Goal: Transaction & Acquisition: Book appointment/travel/reservation

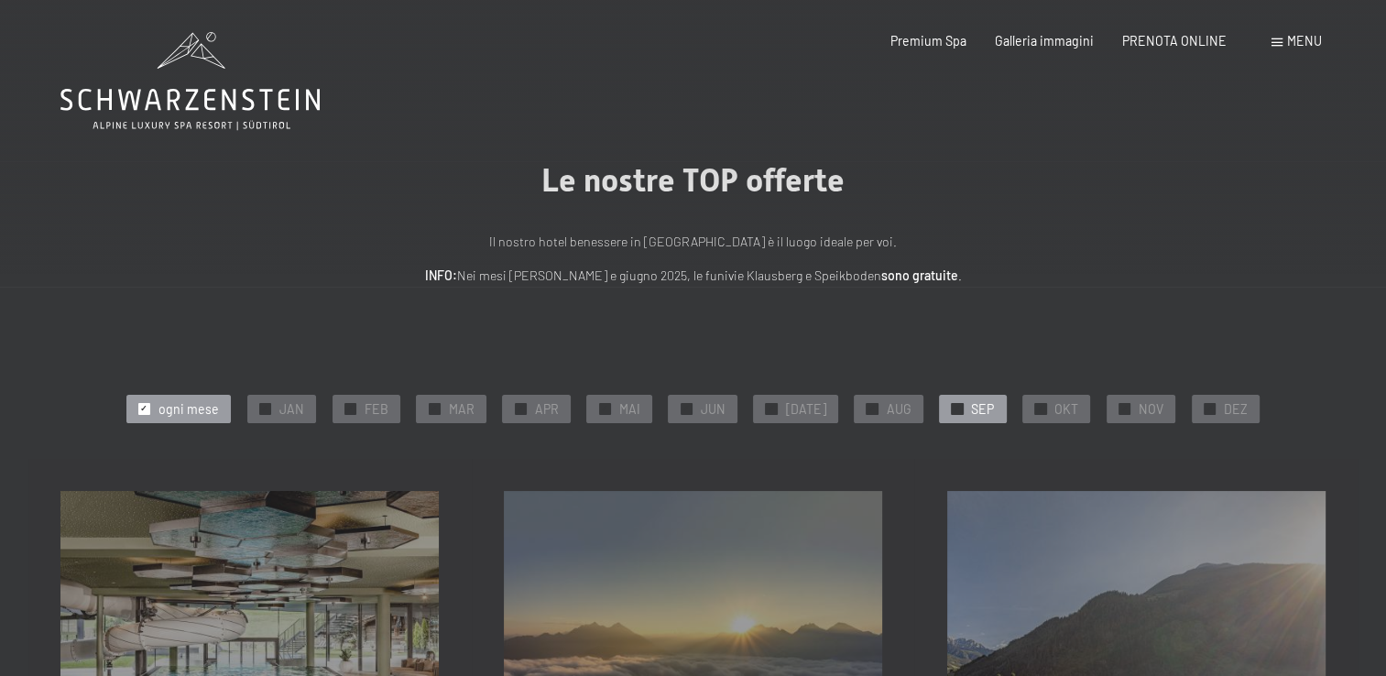
click at [953, 408] on span "✓" at bounding box center [956, 408] width 7 height 11
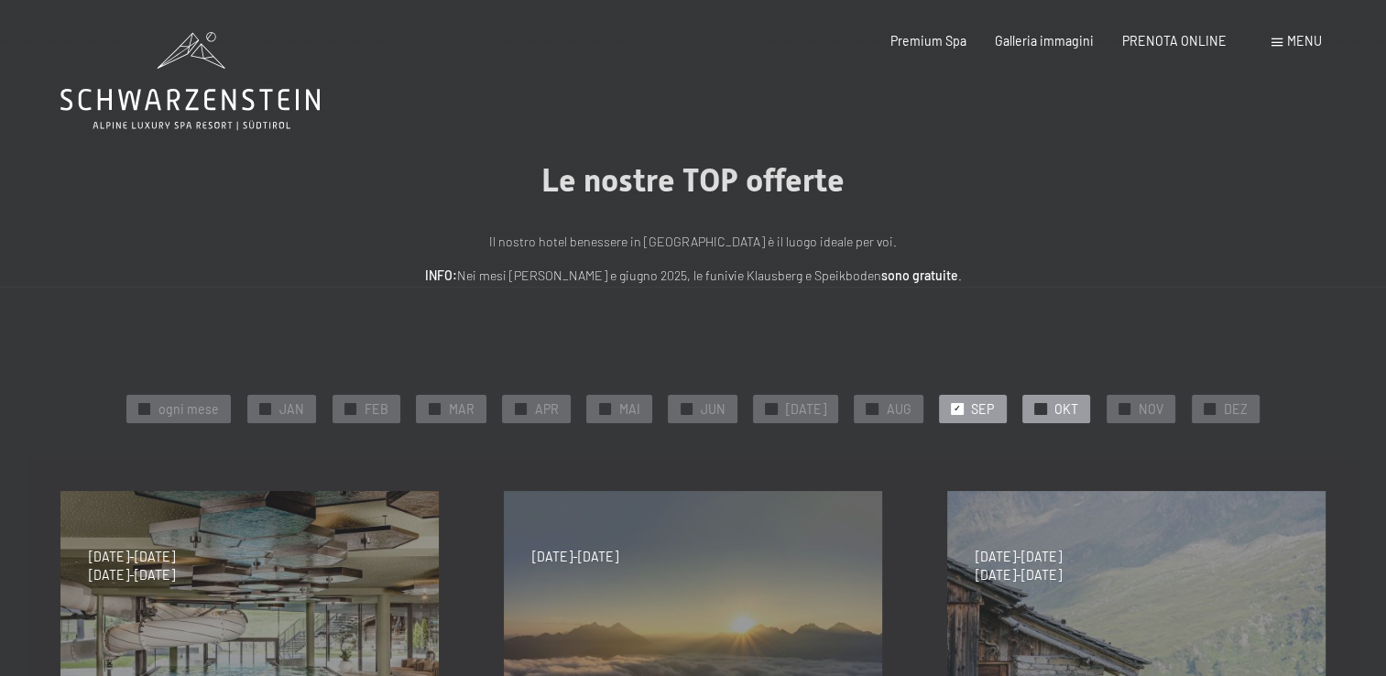
click at [1037, 408] on span "✓" at bounding box center [1040, 408] width 7 height 11
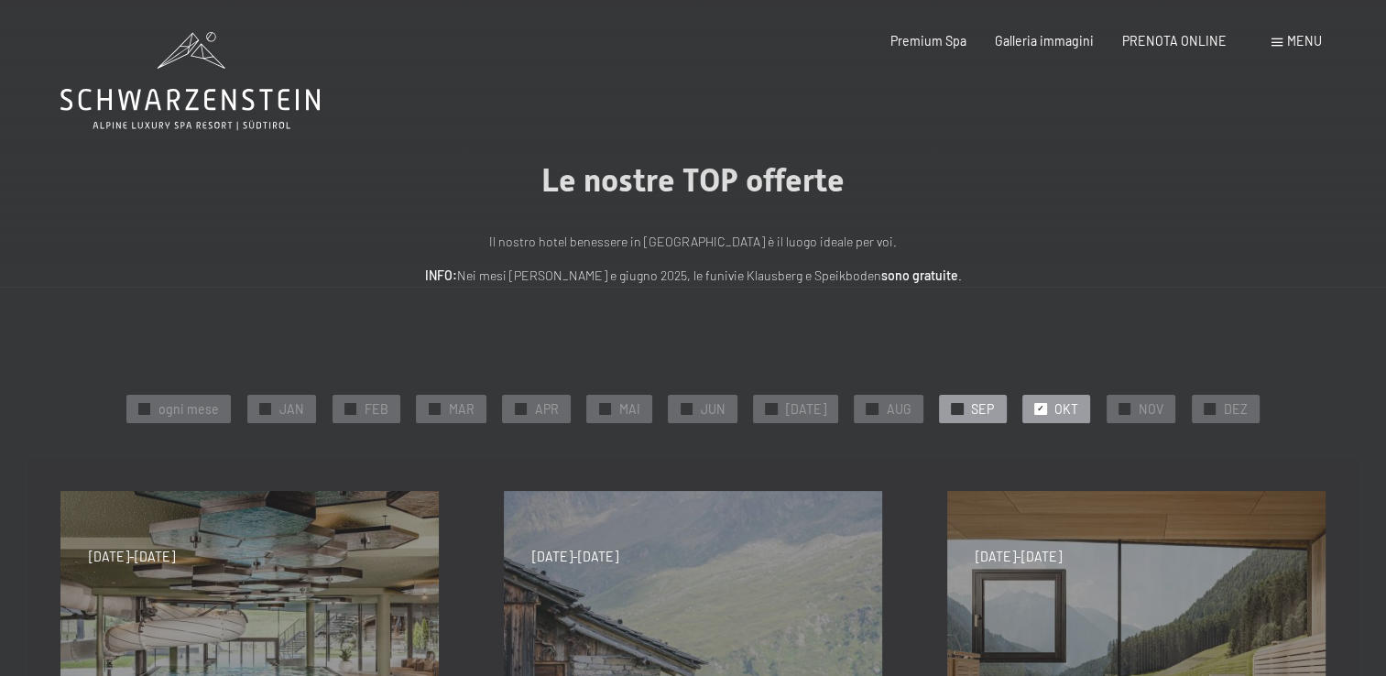
click at [953, 408] on span "✓" at bounding box center [956, 408] width 7 height 11
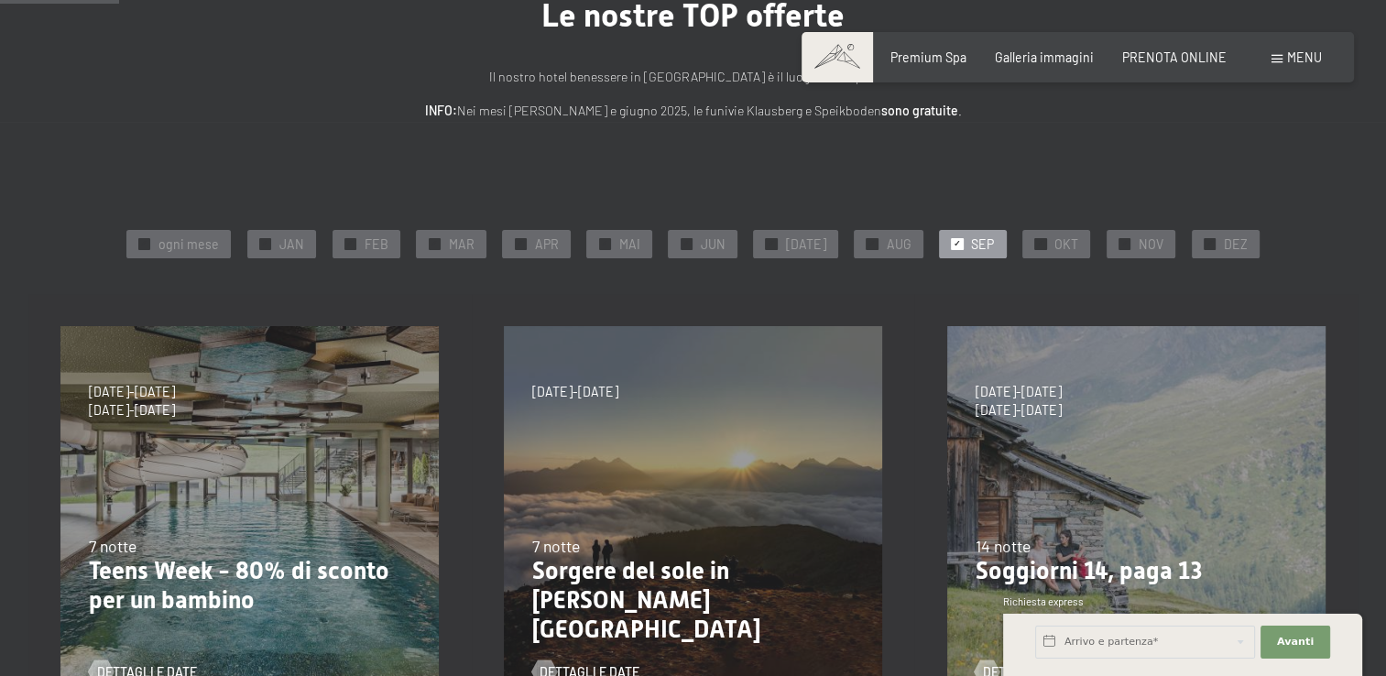
scroll to position [153, 0]
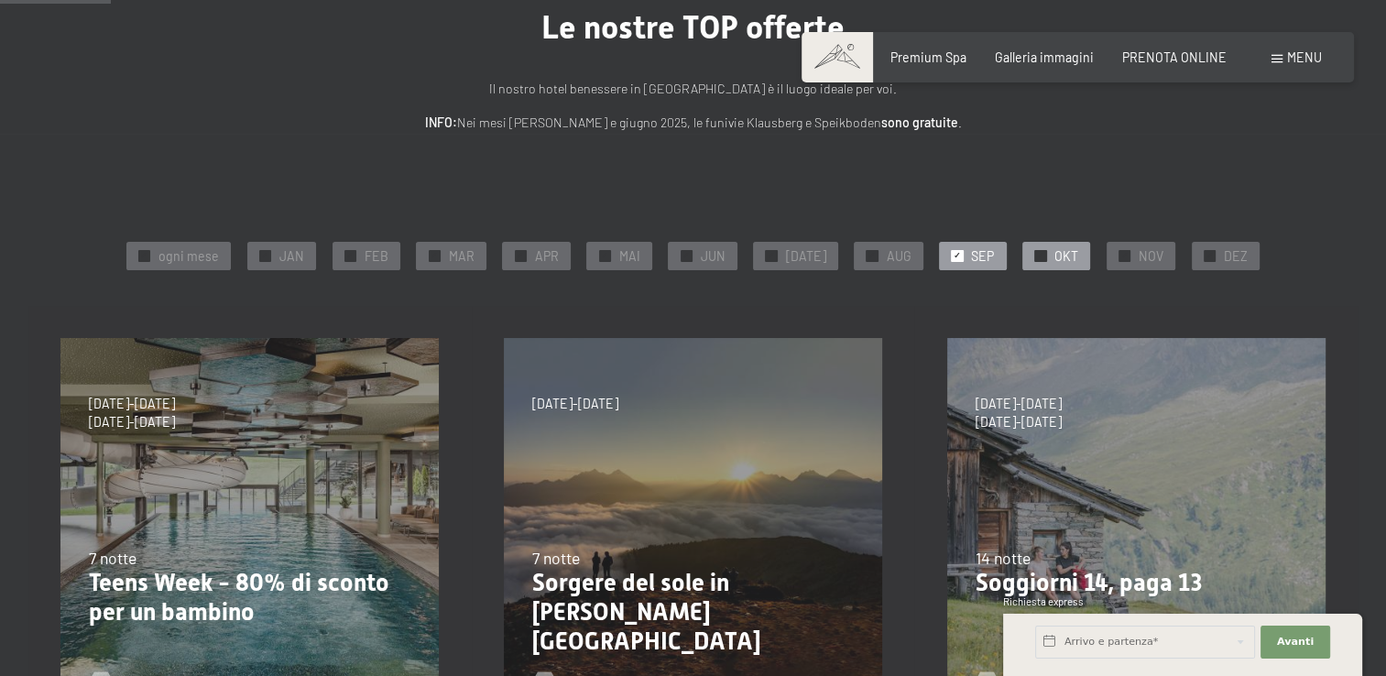
click at [1037, 251] on span "✓" at bounding box center [1040, 255] width 7 height 11
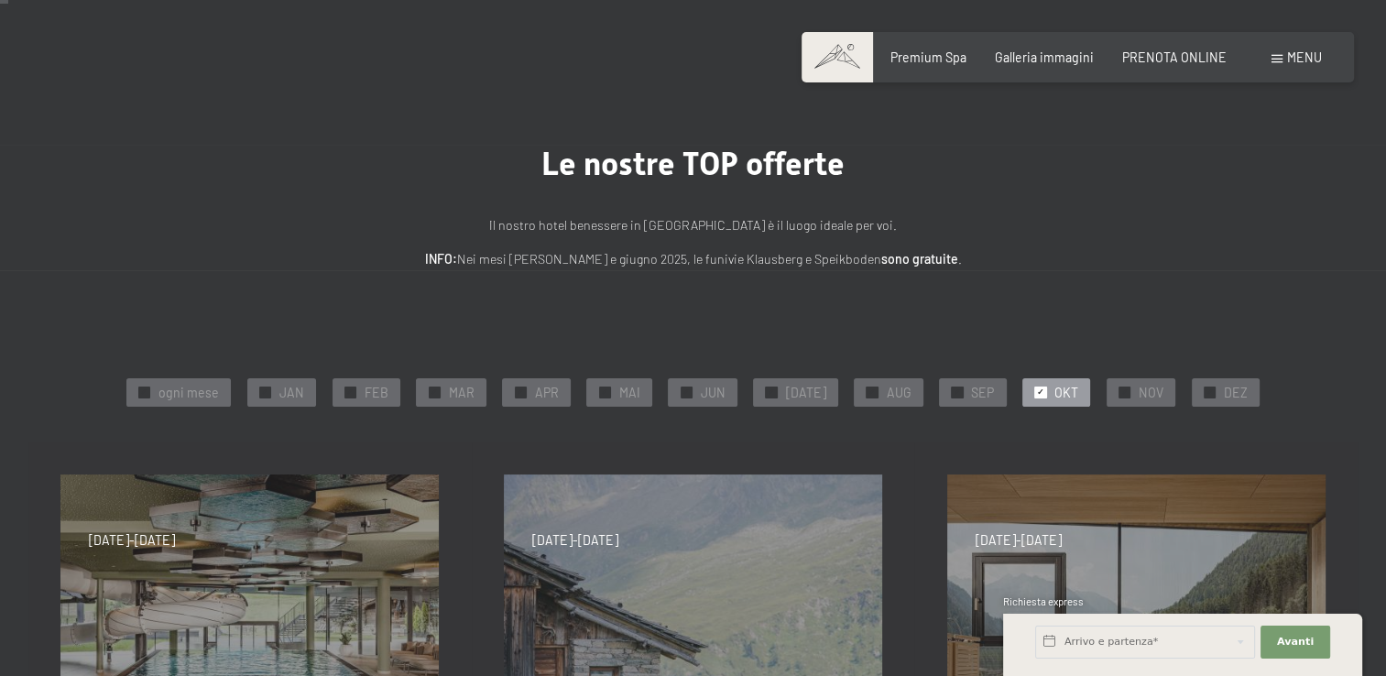
scroll to position [0, 0]
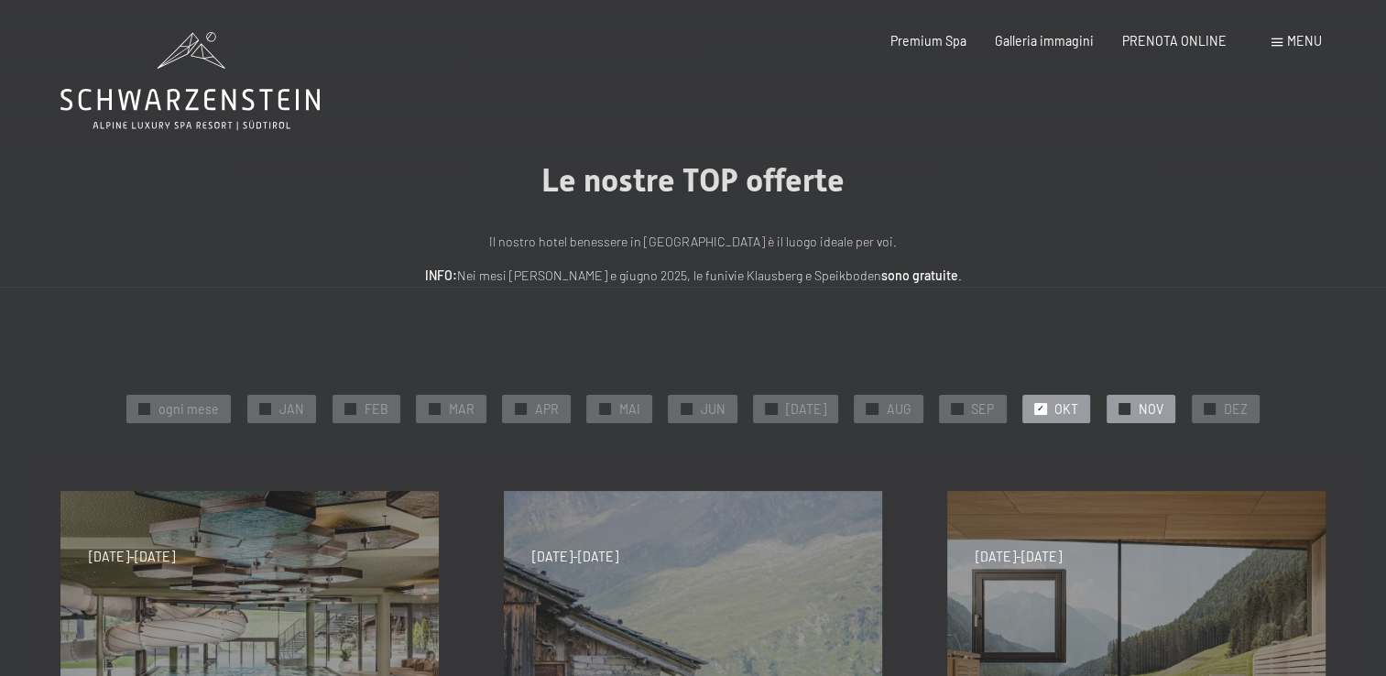
click at [1121, 410] on span "✓" at bounding box center [1124, 408] width 7 height 11
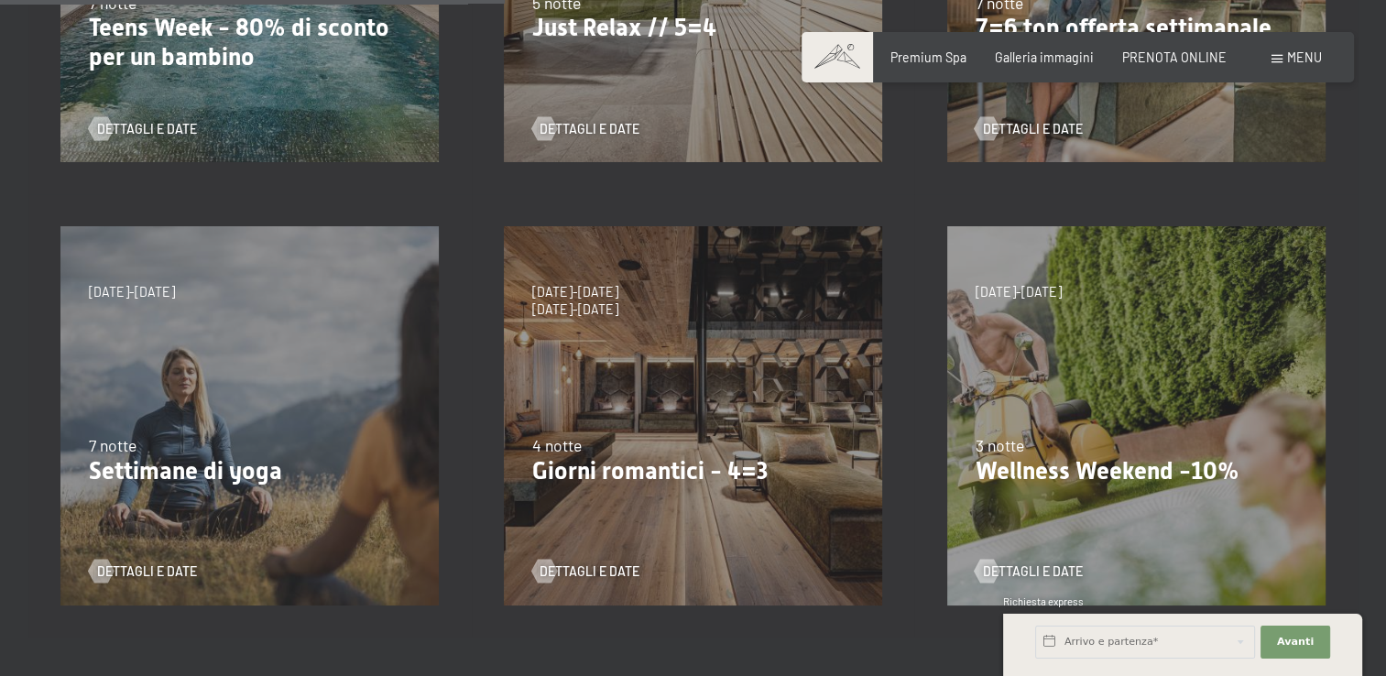
scroll to position [793, 0]
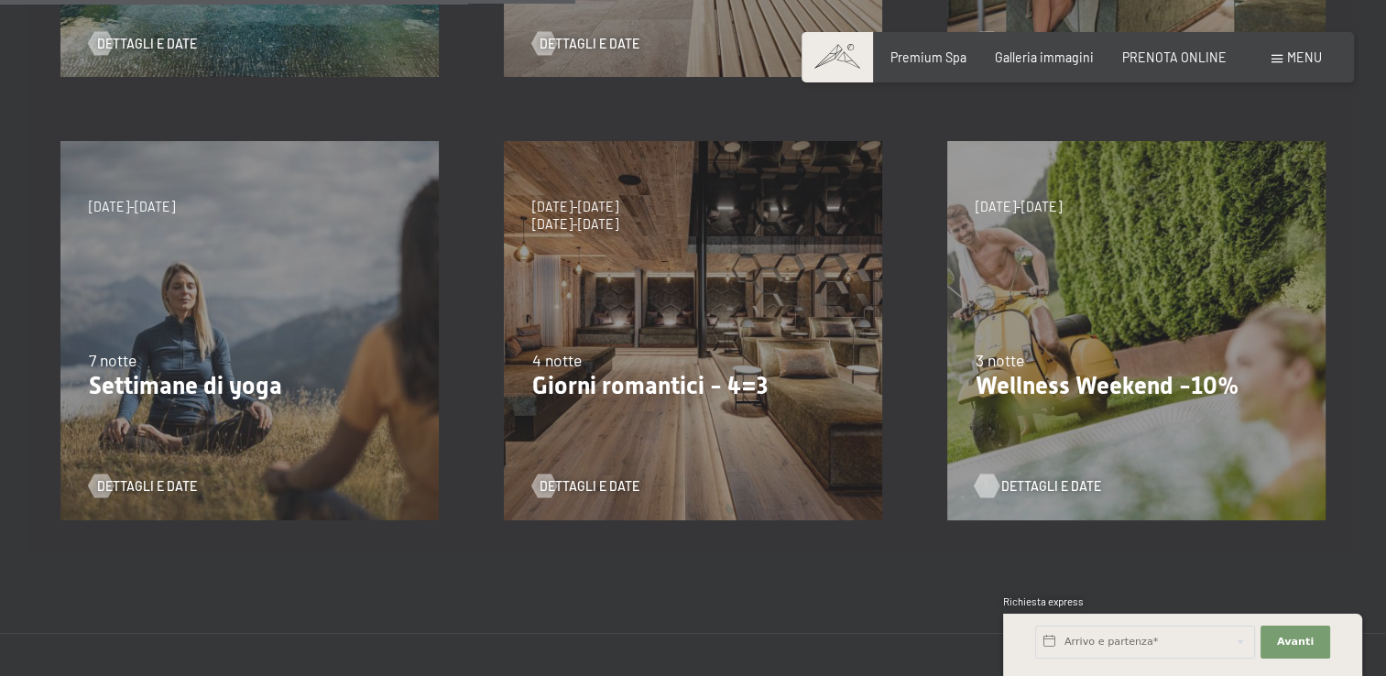
click at [1022, 490] on span "Dettagli e Date" at bounding box center [1051, 486] width 100 height 18
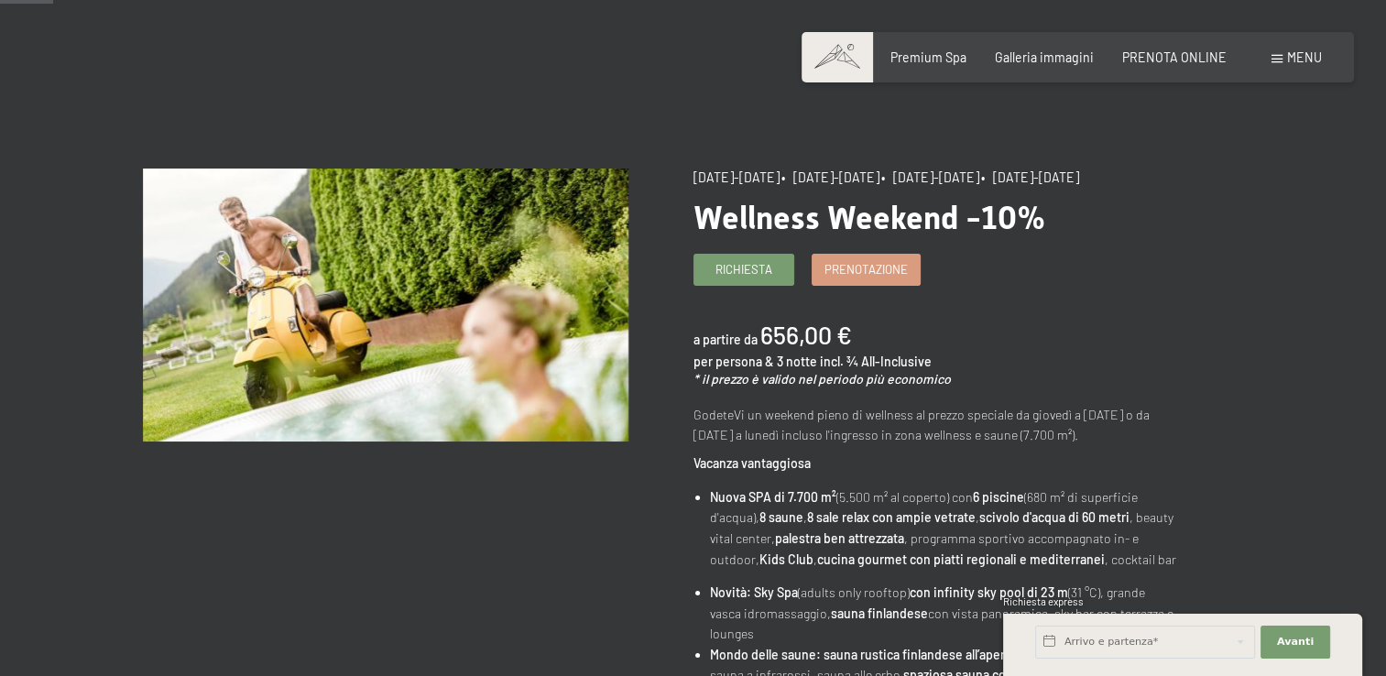
scroll to position [67, 0]
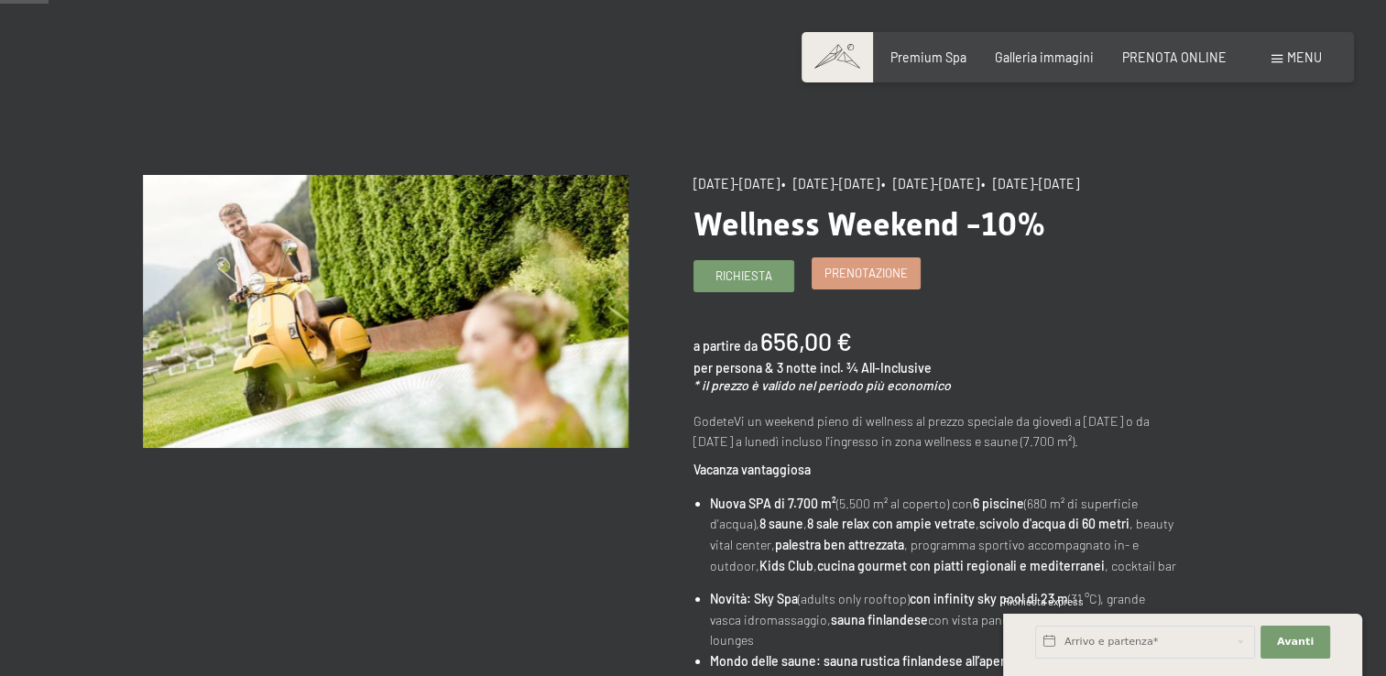
click at [879, 281] on span "Prenotazione" at bounding box center [865, 273] width 83 height 16
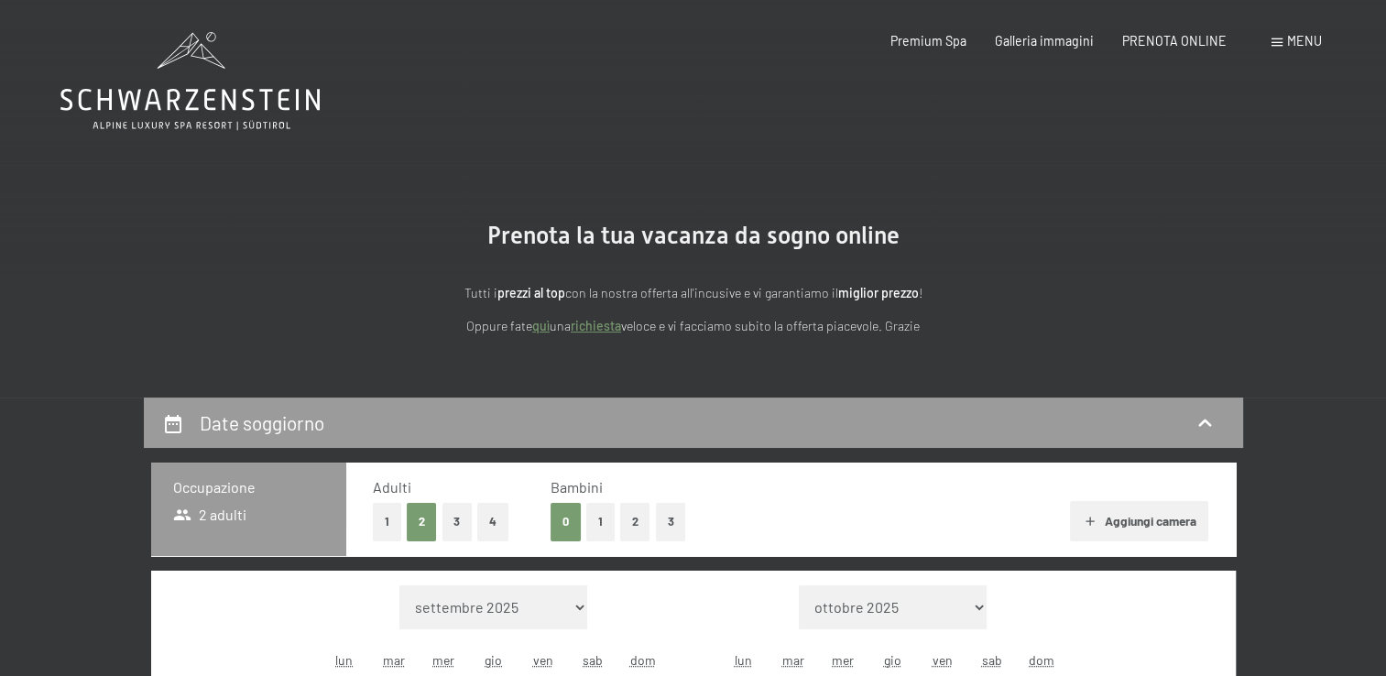
select select "2025-11-01"
select select "2025-12-01"
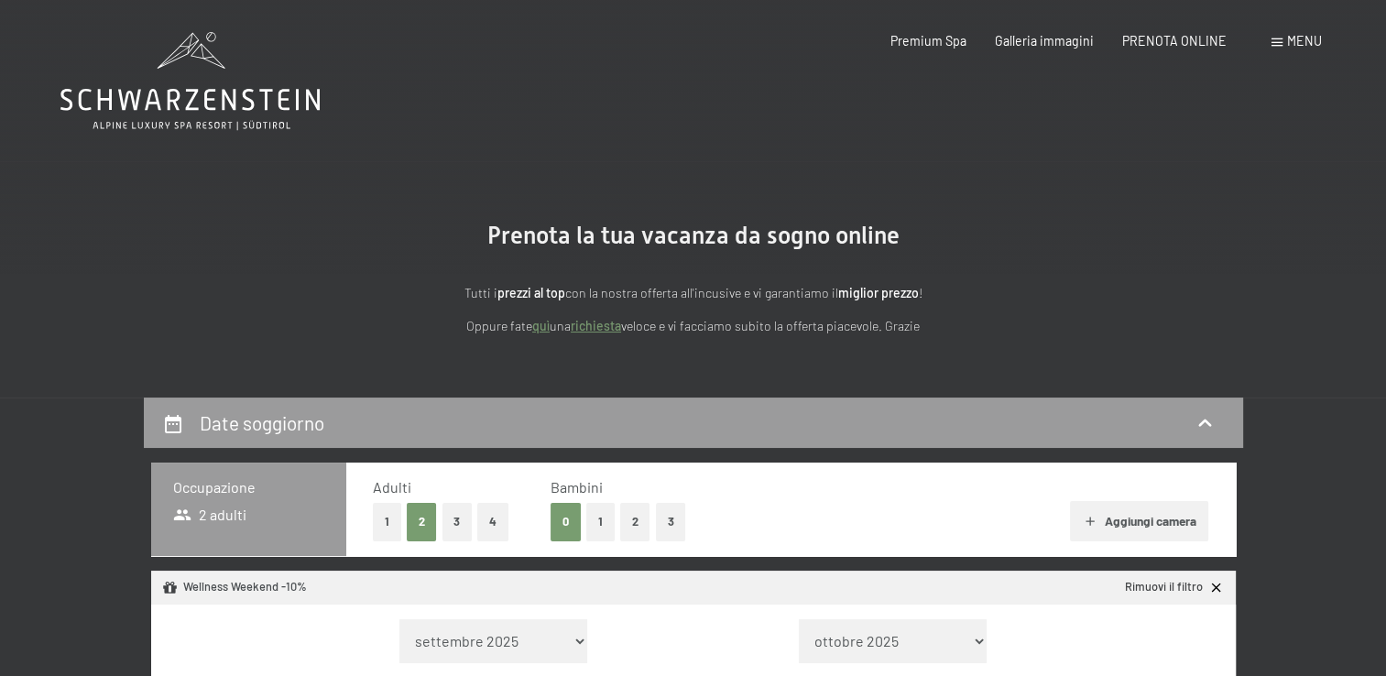
select select "2025-11-01"
select select "2025-12-01"
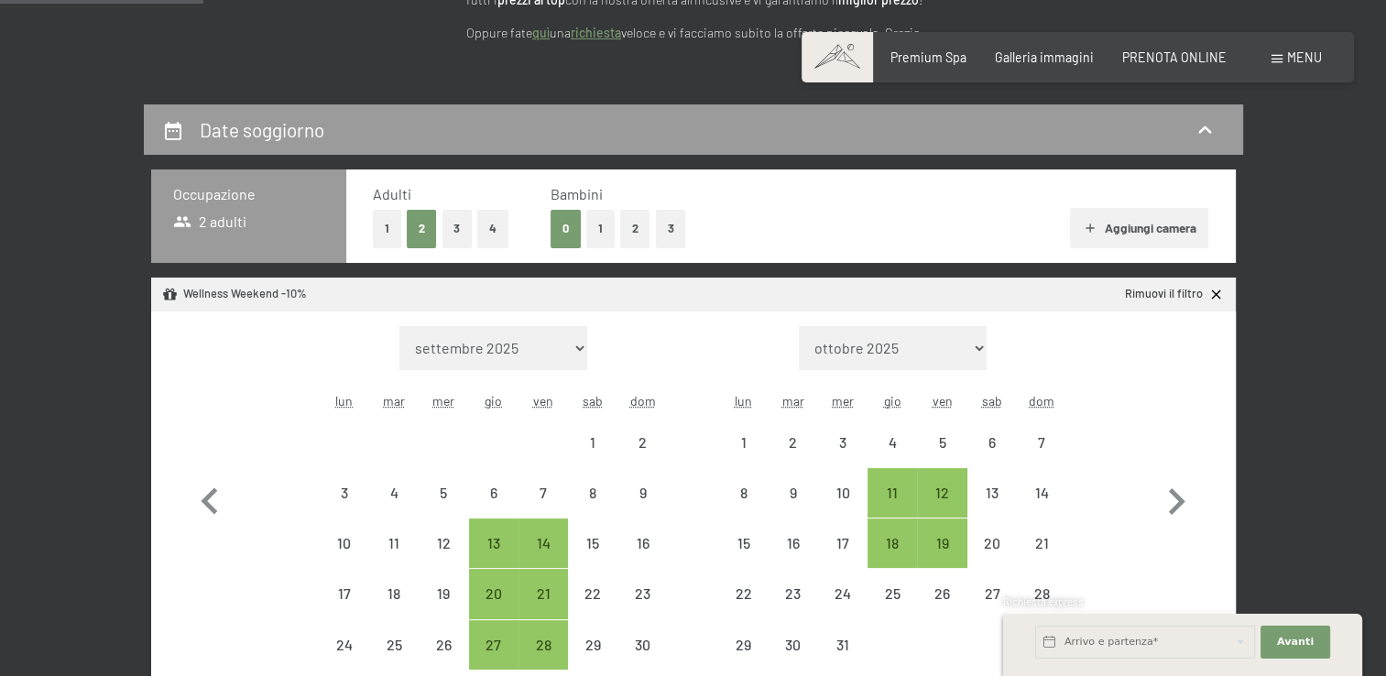
scroll to position [317, 0]
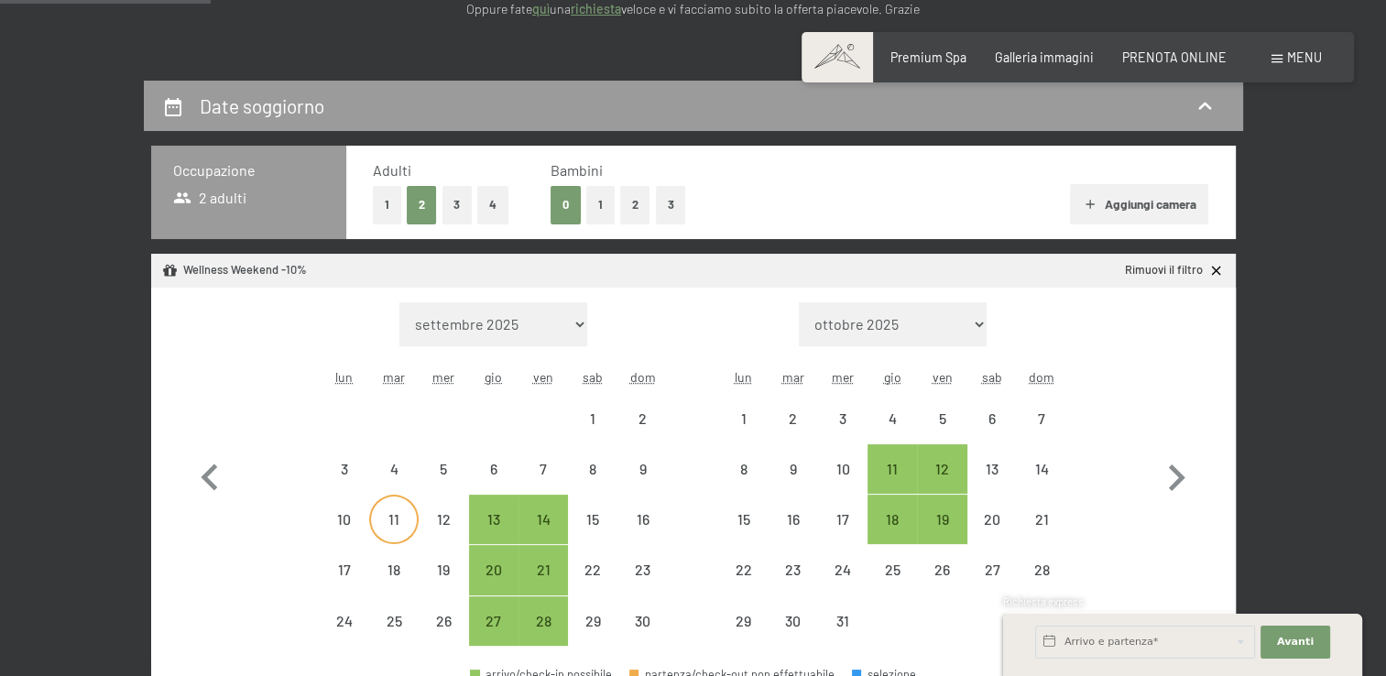
click at [399, 525] on div "11" at bounding box center [394, 535] width 46 height 46
select select "2025-11-01"
select select "2025-12-01"
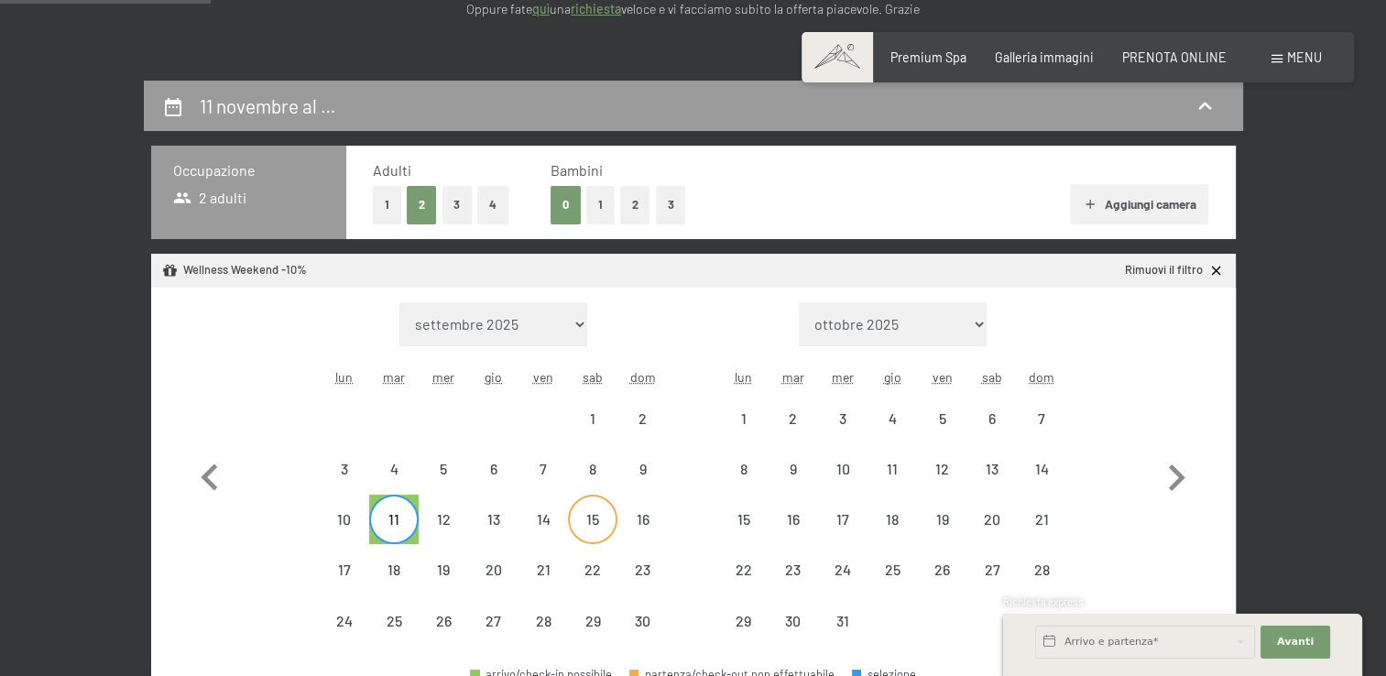
click at [579, 520] on div "15" at bounding box center [593, 535] width 46 height 46
select select "2025-11-01"
select select "2025-12-01"
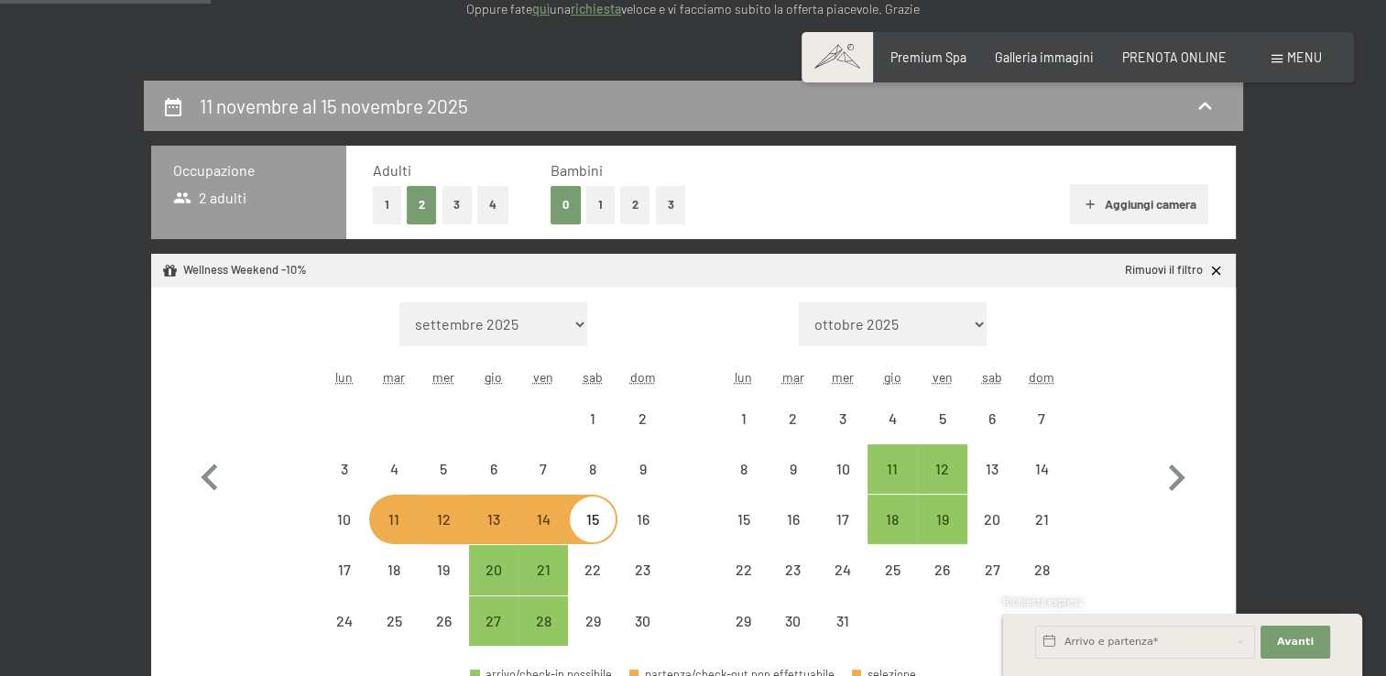
select select "2025-11-01"
select select "2025-12-01"
click at [391, 537] on div "11" at bounding box center [394, 535] width 46 height 46
select select "2025-11-01"
select select "2025-12-01"
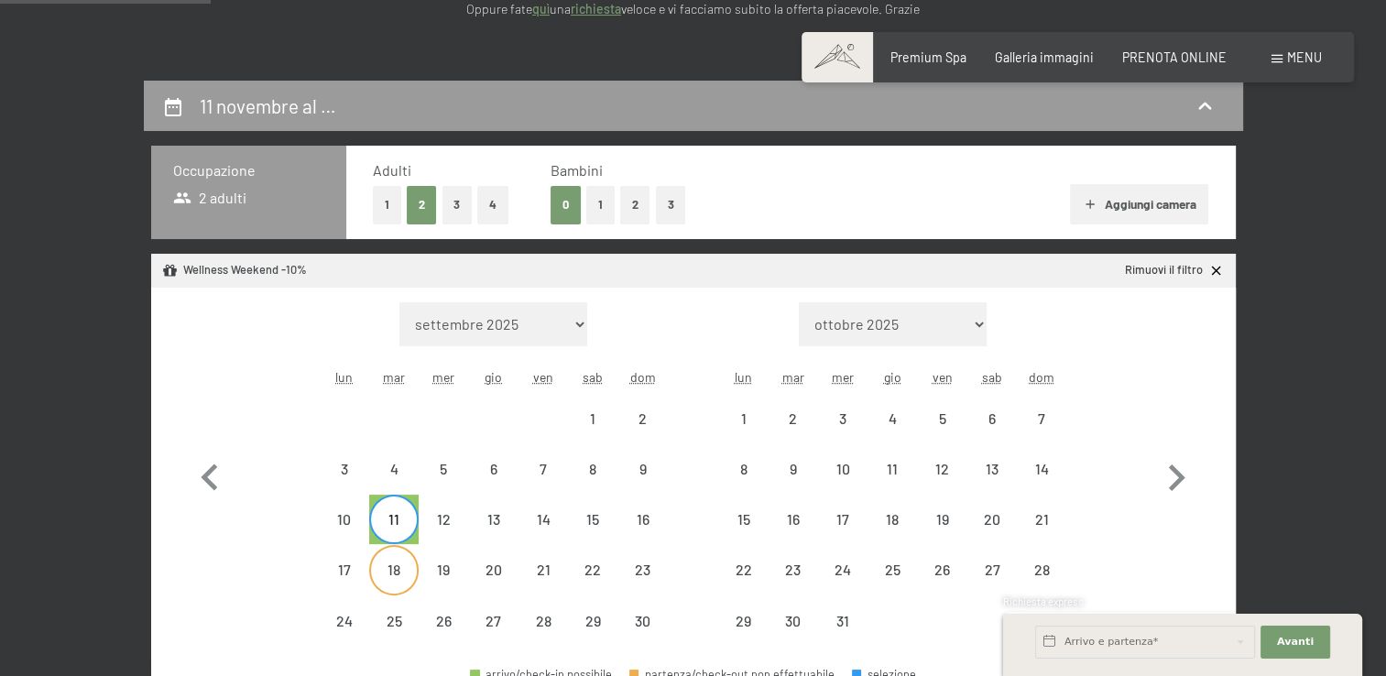
click at [393, 566] on div "18" at bounding box center [394, 585] width 46 height 46
select select "2025-11-01"
select select "2025-12-01"
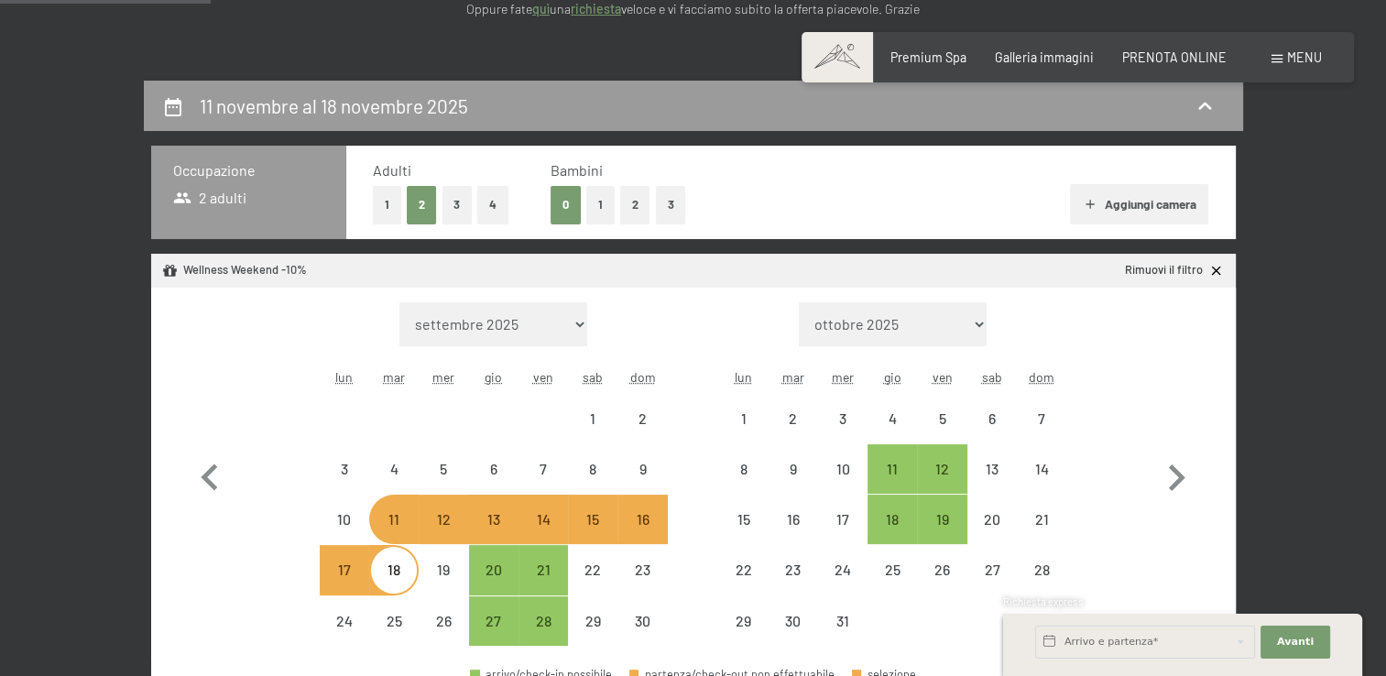
select select "2025-11-01"
select select "2025-12-01"
click at [393, 566] on div "18" at bounding box center [394, 585] width 46 height 46
select select "2025-11-01"
select select "2025-12-01"
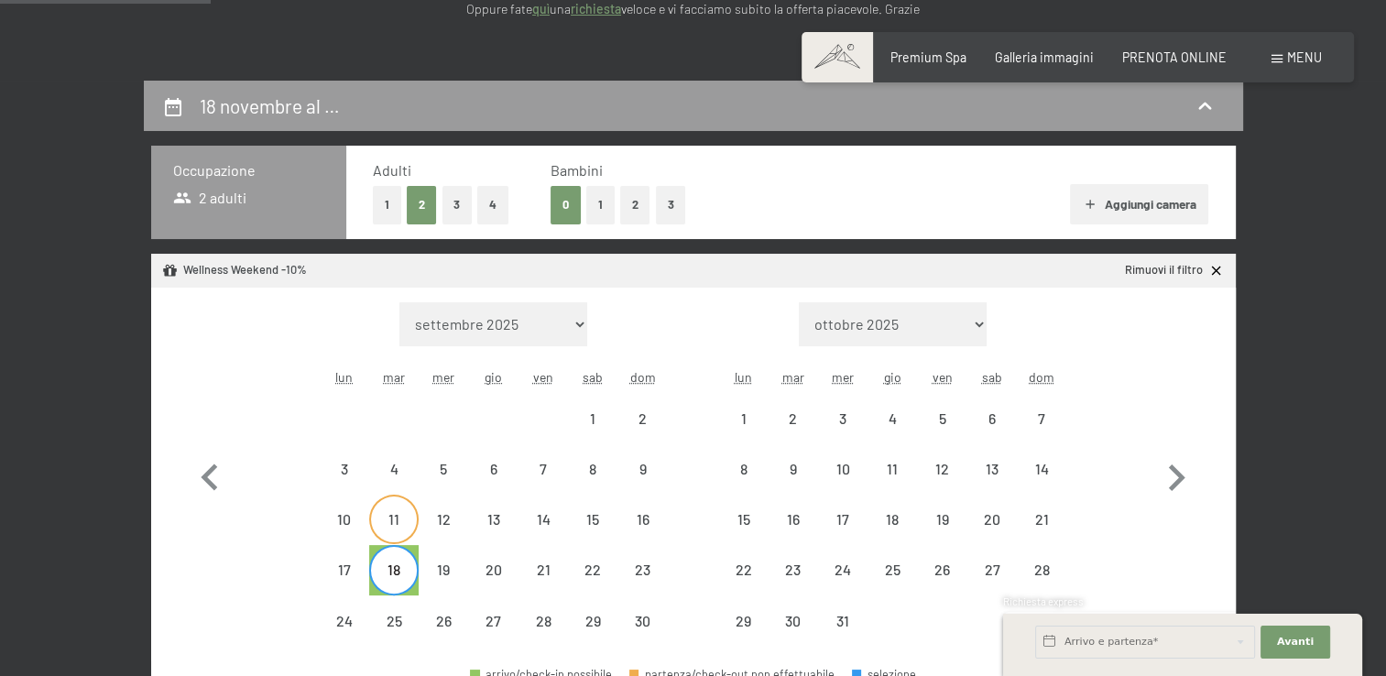
click at [392, 520] on div "11" at bounding box center [394, 535] width 46 height 46
select select "2025-11-01"
select select "2025-12-01"
click at [599, 515] on div "15" at bounding box center [593, 535] width 46 height 46
select select "2025-11-01"
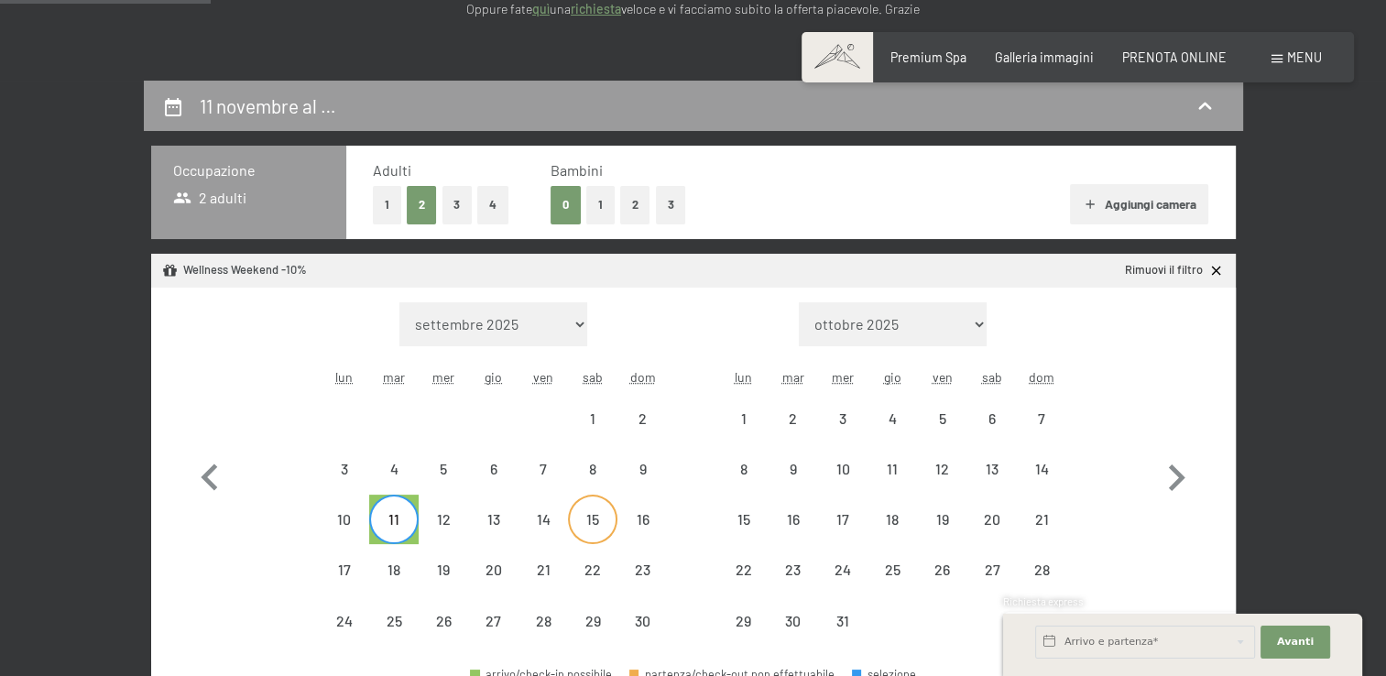
select select "2025-12-01"
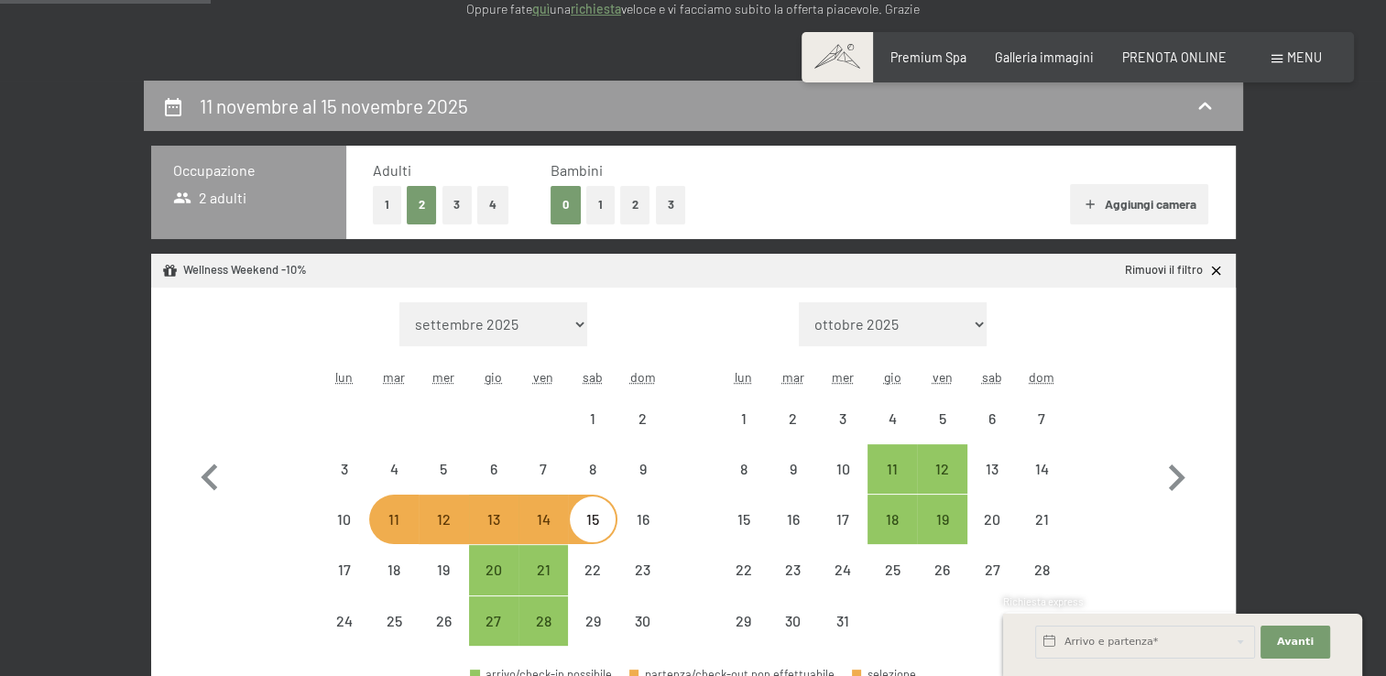
select select "2025-11-01"
select select "2025-12-01"
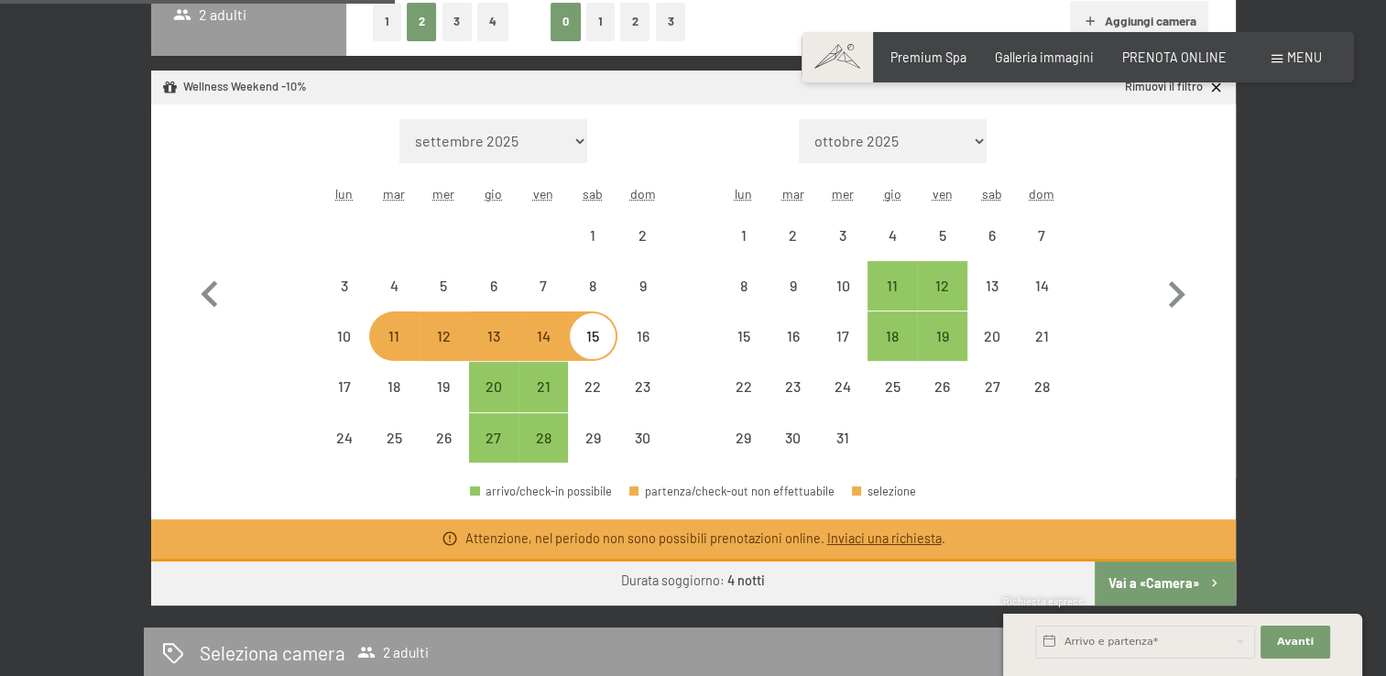
scroll to position [549, 0]
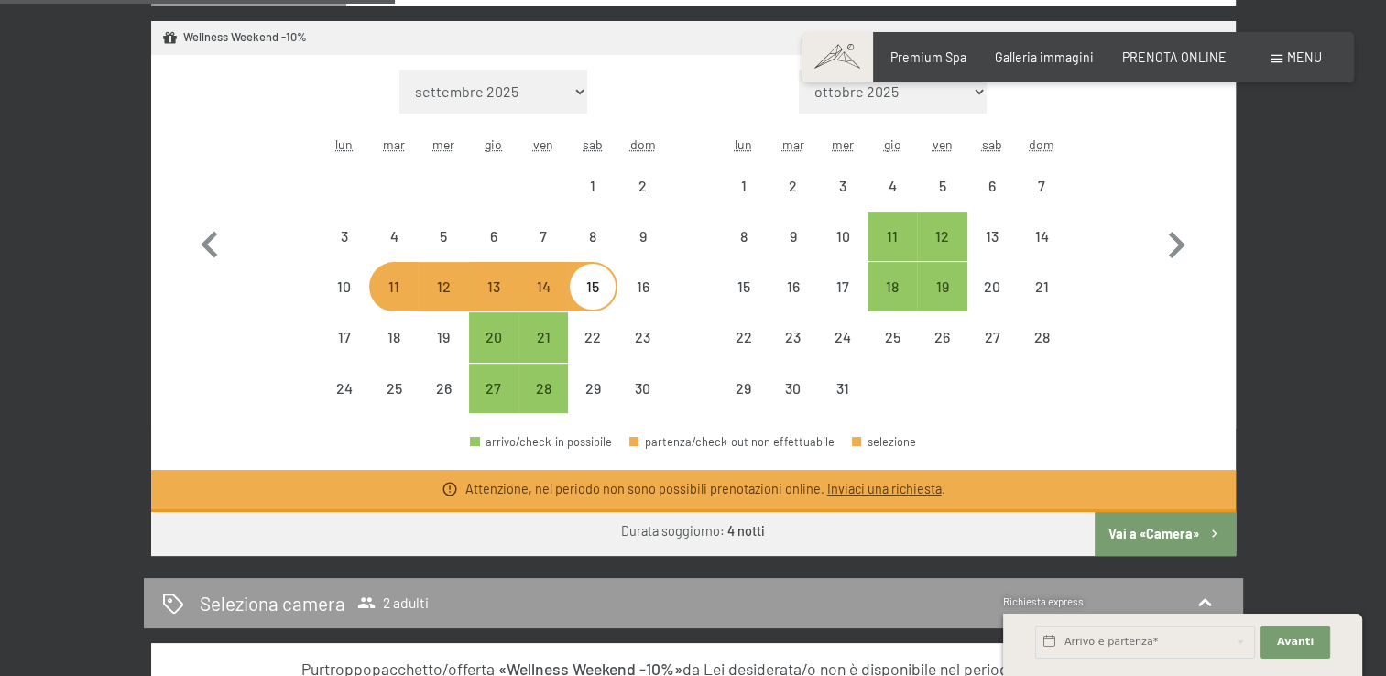
click at [396, 297] on div "11" at bounding box center [394, 302] width 46 height 46
select select "2025-11-01"
select select "2025-12-01"
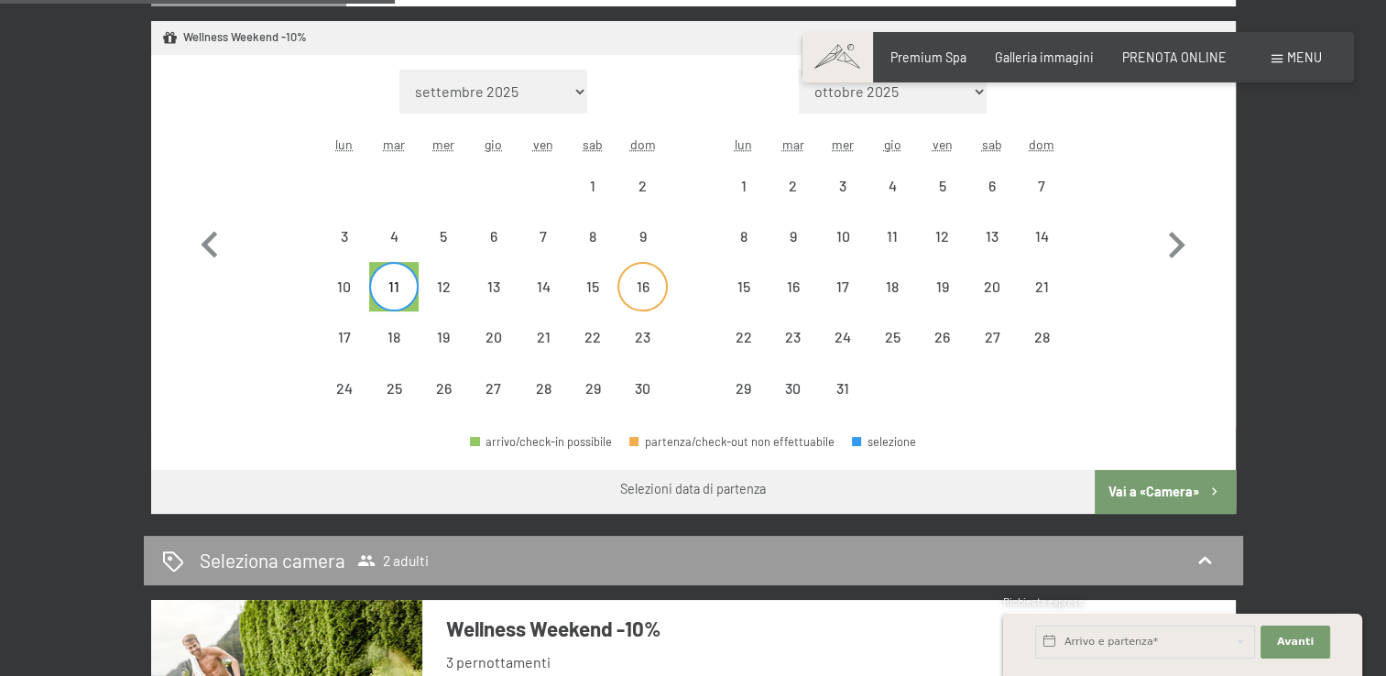
click at [640, 288] on div "16" at bounding box center [642, 302] width 46 height 46
select select "2025-11-01"
select select "2025-12-01"
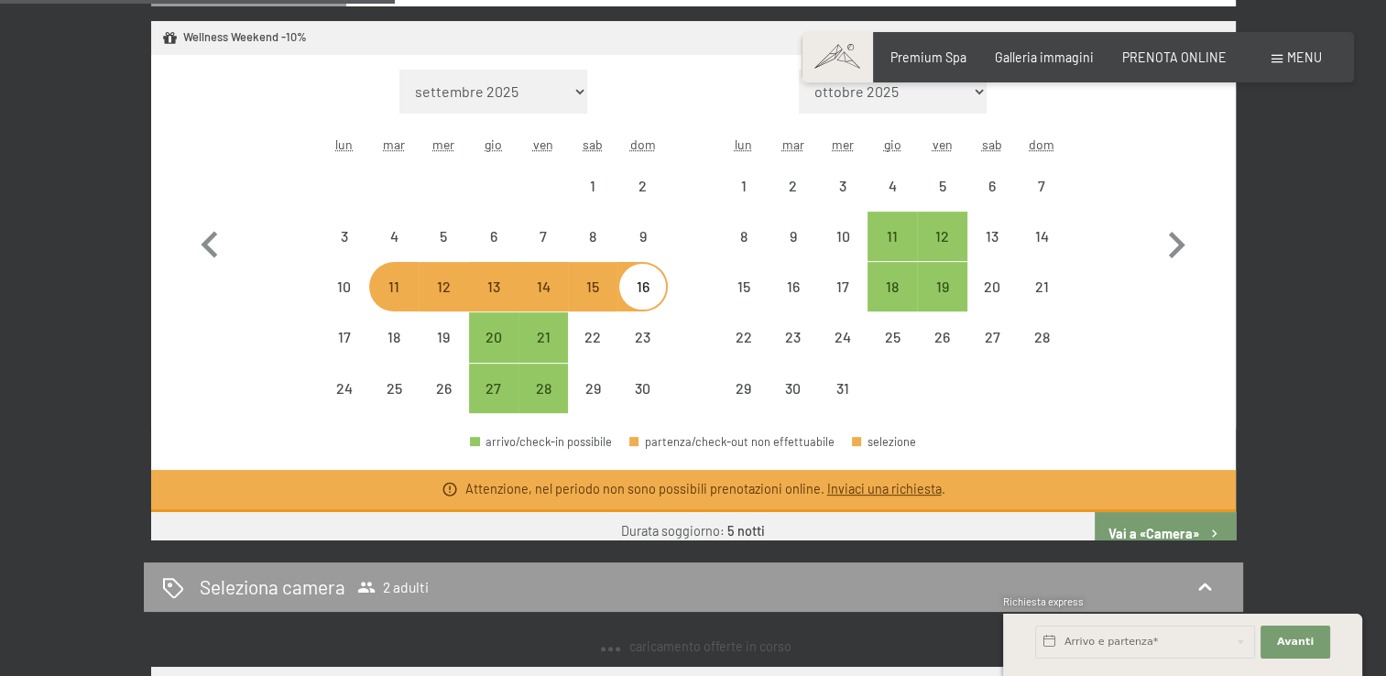
select select "2025-11-01"
select select "2025-12-01"
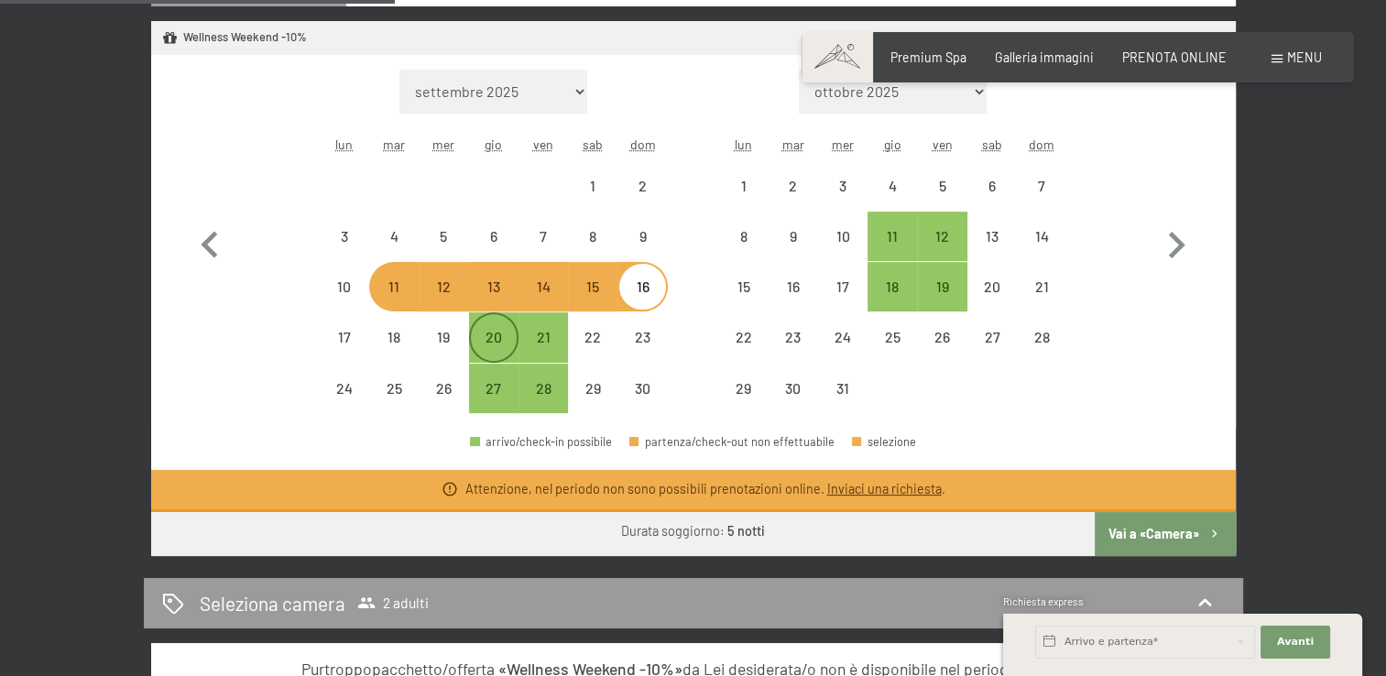
click at [488, 334] on div "20" at bounding box center [494, 353] width 46 height 46
select select "2025-11-01"
select select "2025-12-01"
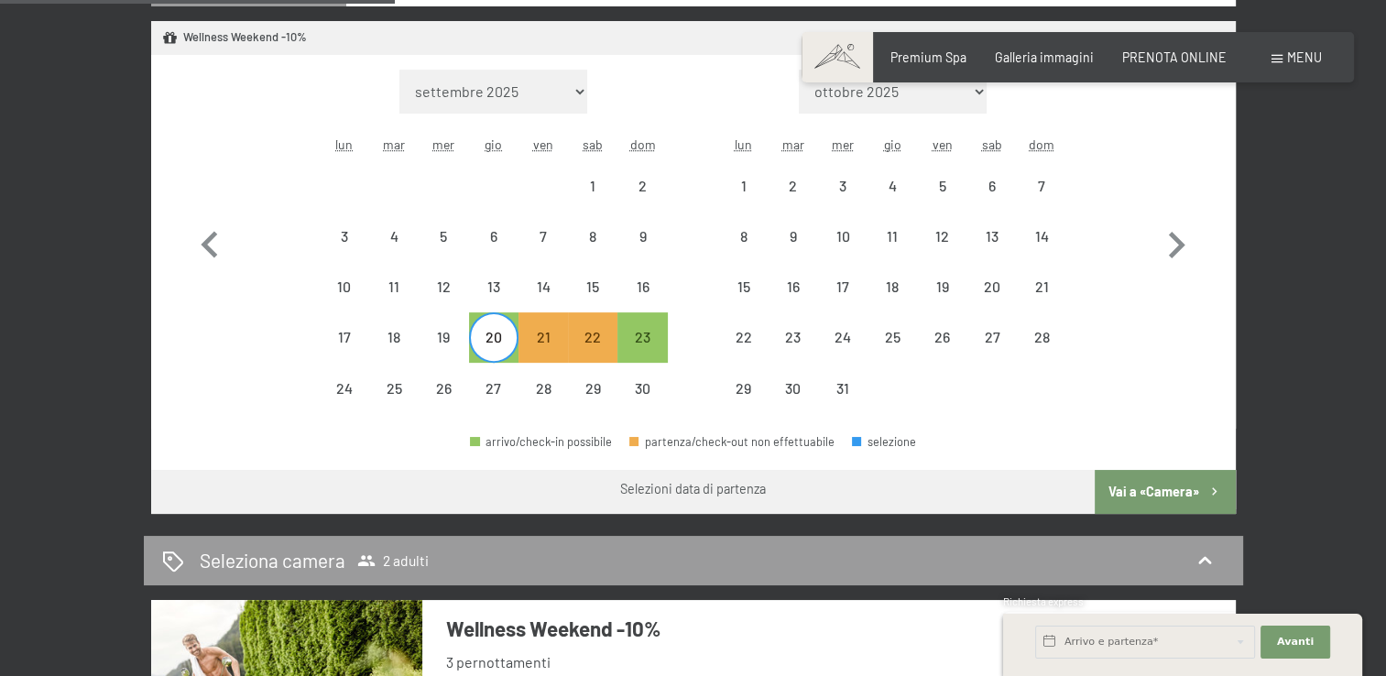
click at [1147, 505] on button "Vai a «Camera»" at bounding box center [1164, 492] width 140 height 44
select select "2025-11-01"
select select "2025-12-01"
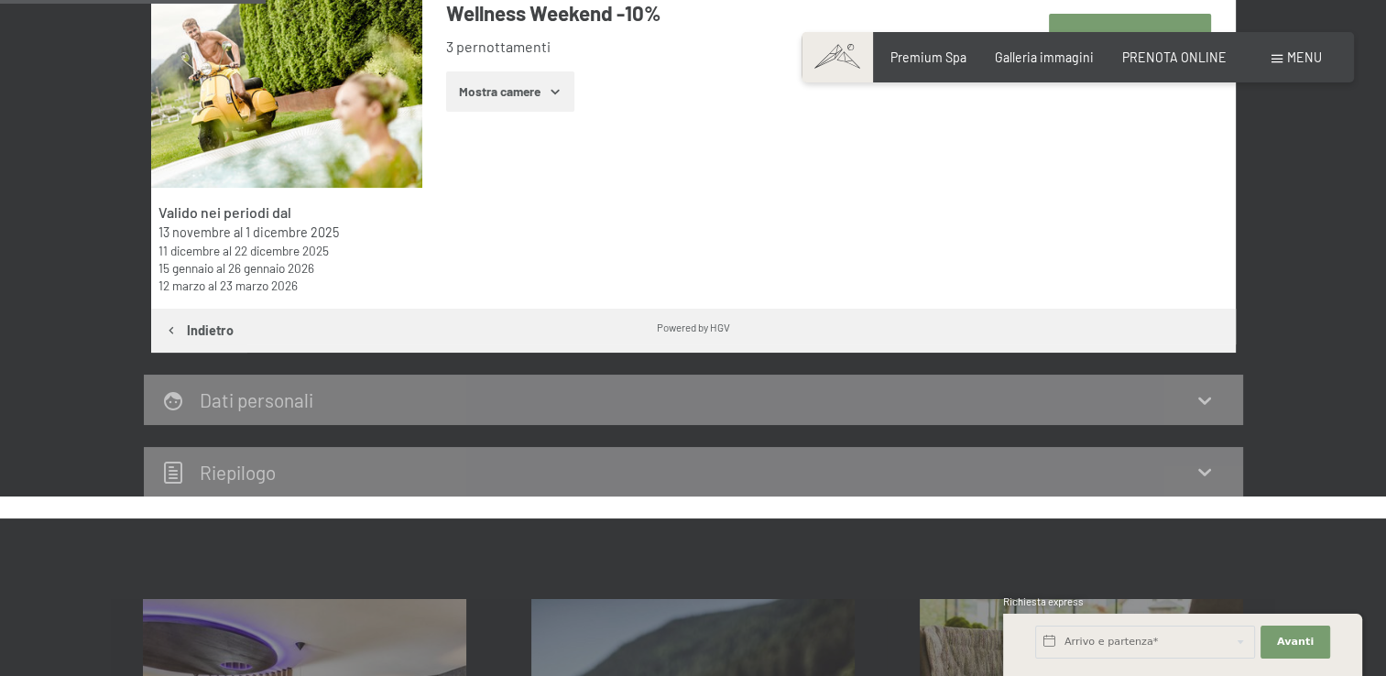
scroll to position [397, 0]
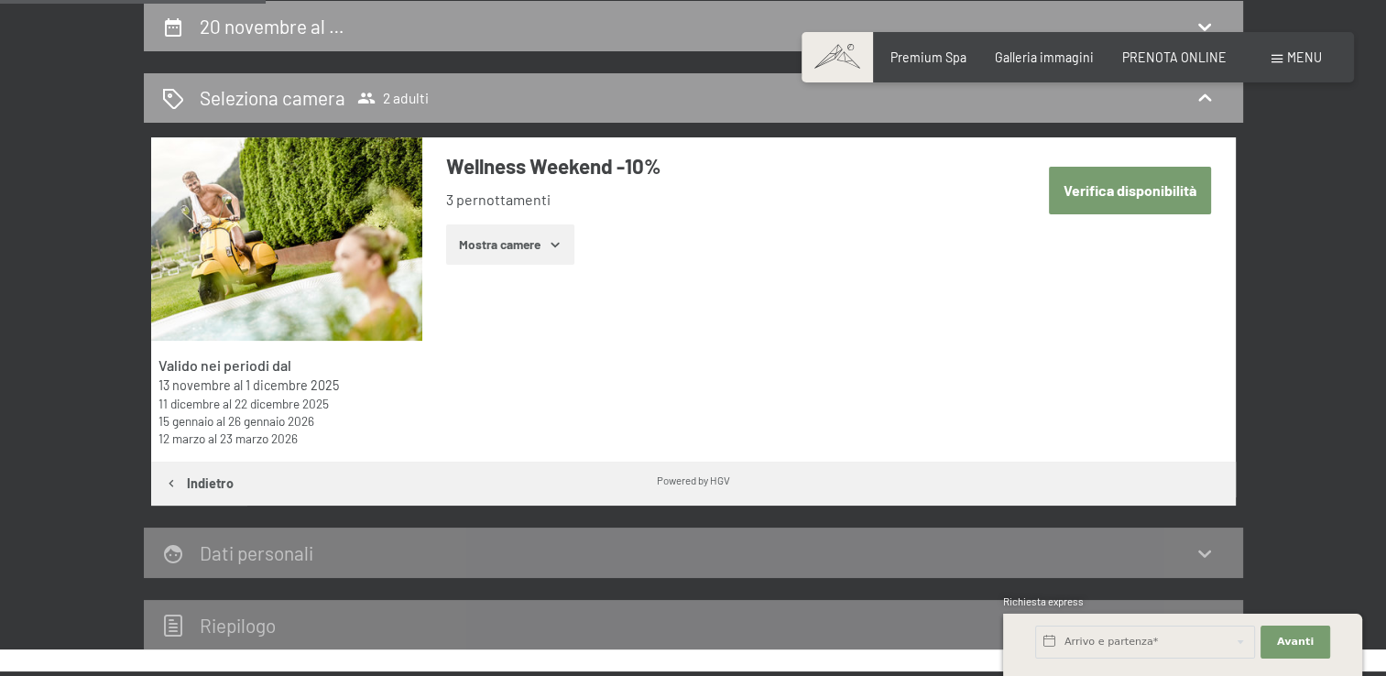
click at [1119, 187] on button "Verifica disponibilità" at bounding box center [1130, 190] width 162 height 47
select select "2025-11-01"
select select "2025-12-01"
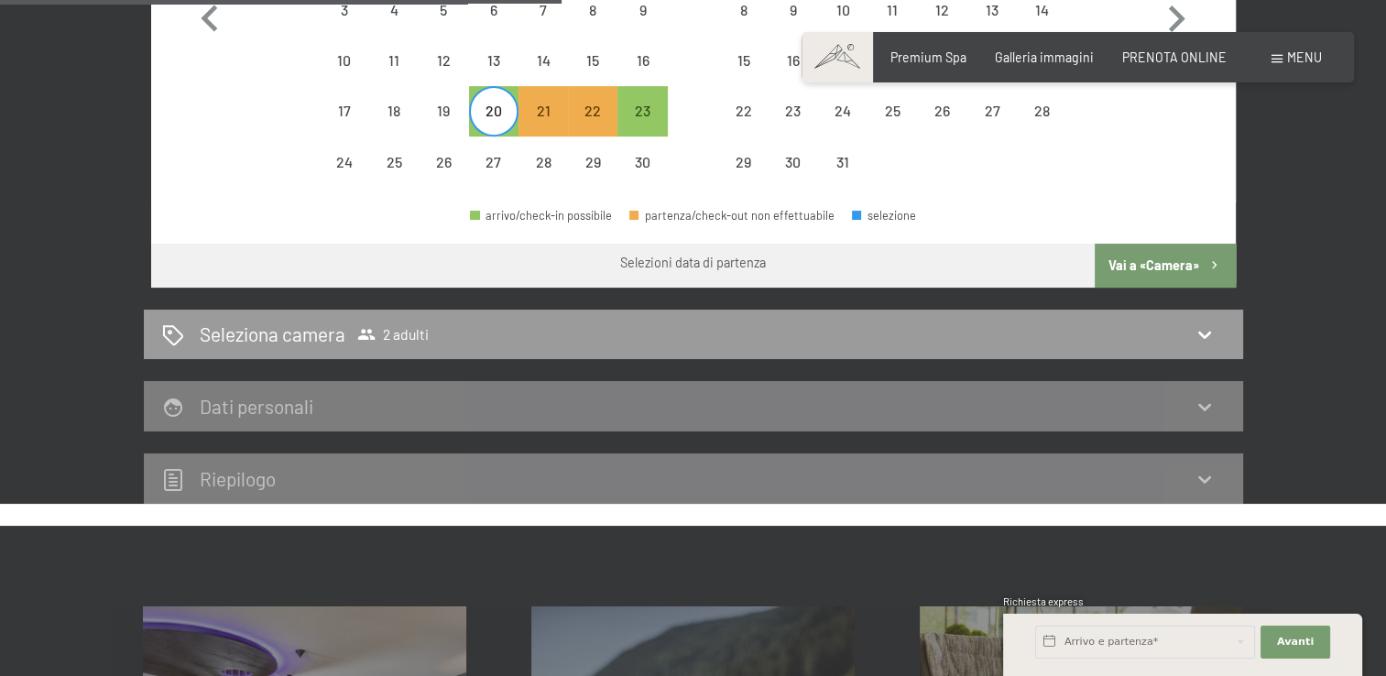
scroll to position [799, 0]
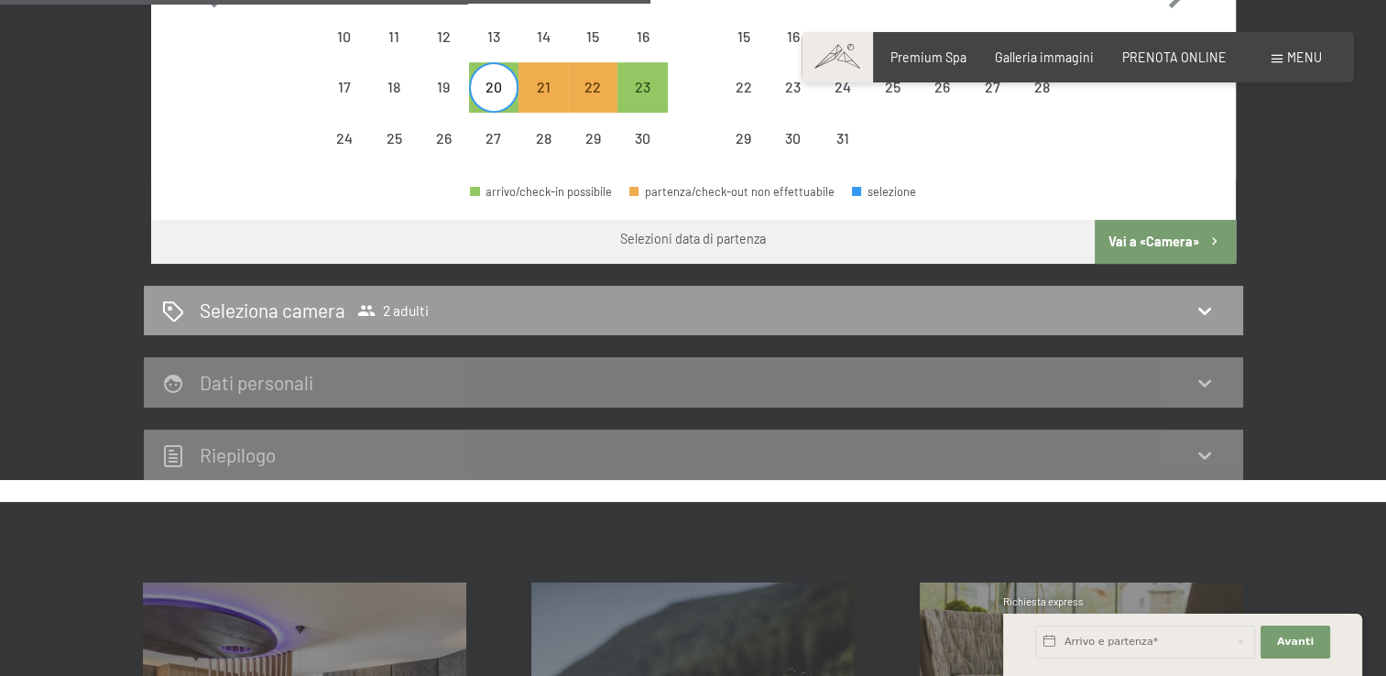
click at [1157, 242] on button "Vai a «Camera»" at bounding box center [1164, 242] width 140 height 44
select select "2025-11-01"
select select "2025-12-01"
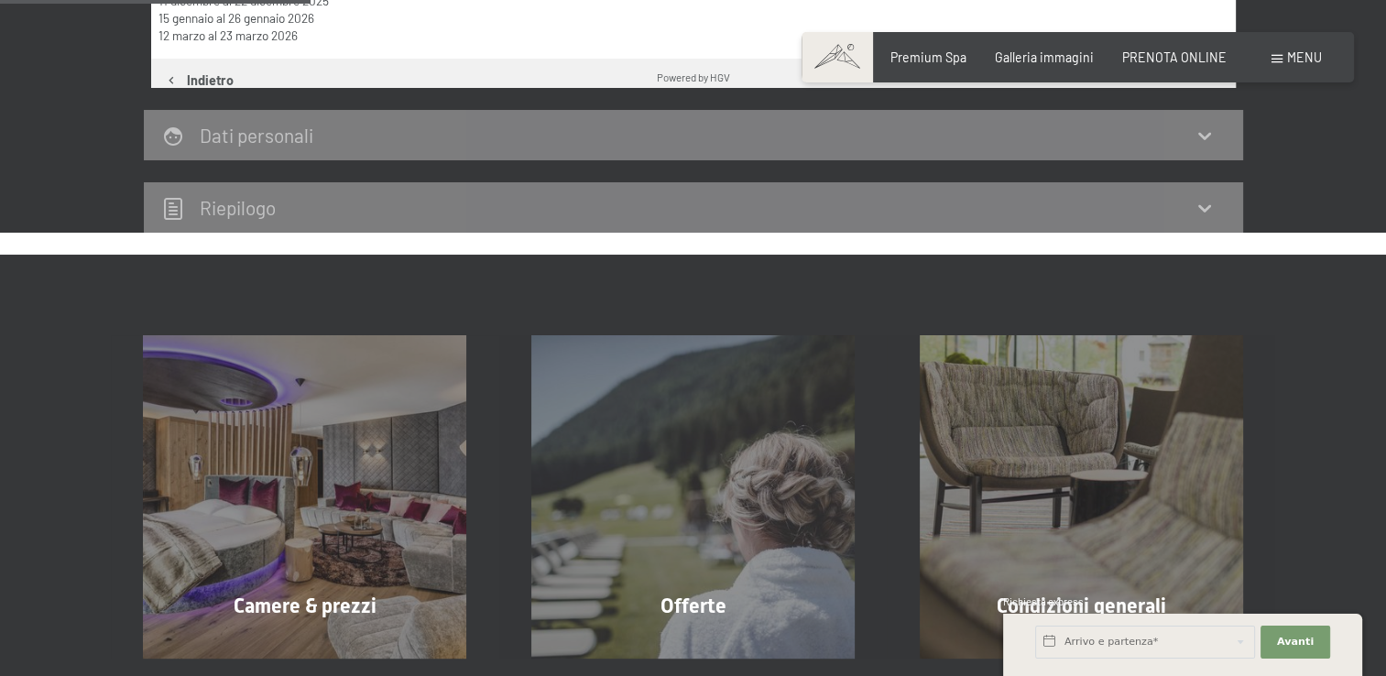
scroll to position [397, 0]
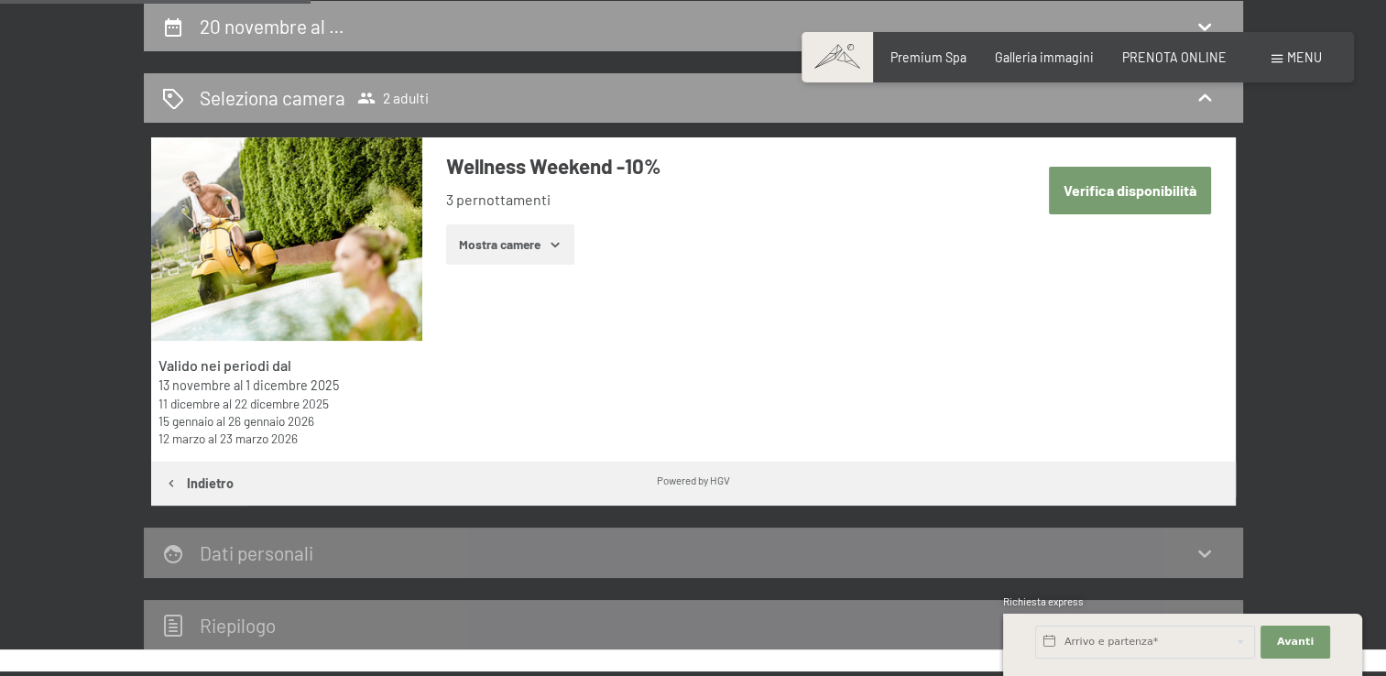
click at [1131, 185] on button "Verifica disponibilità" at bounding box center [1130, 190] width 162 height 47
select select "2025-11-01"
select select "2025-12-01"
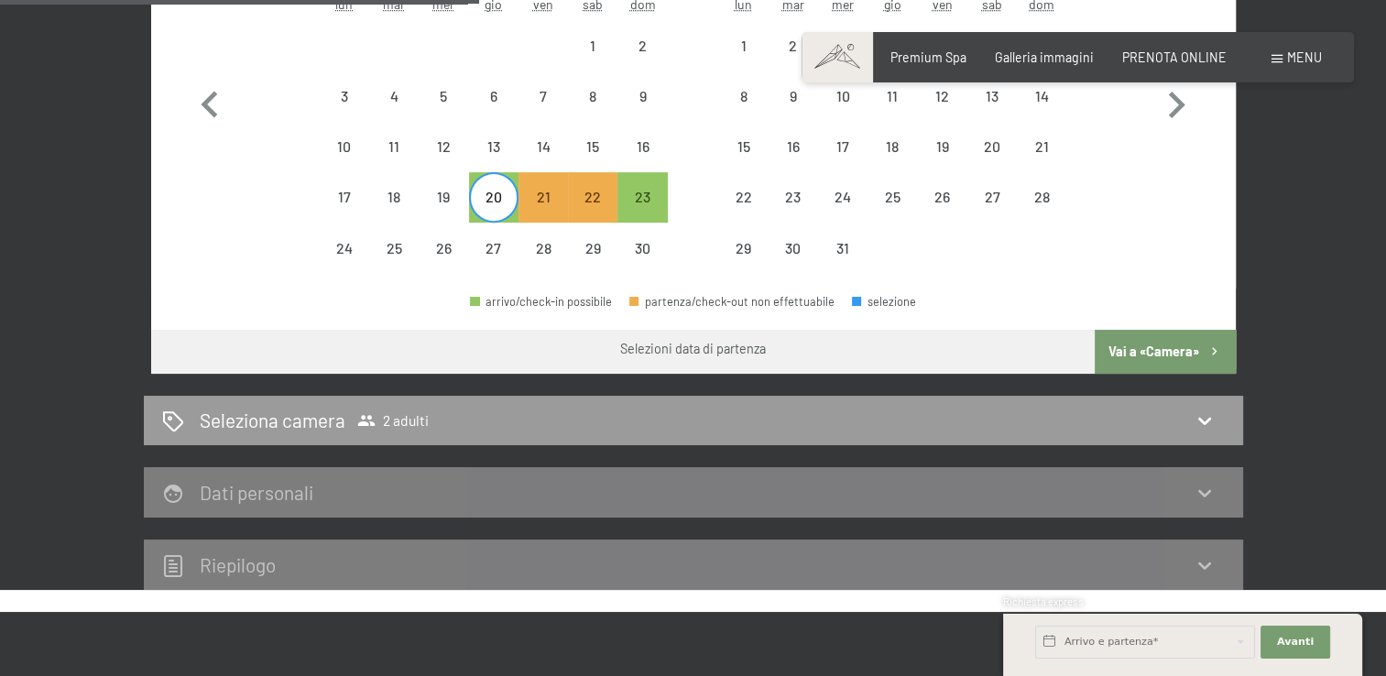
scroll to position [751, 0]
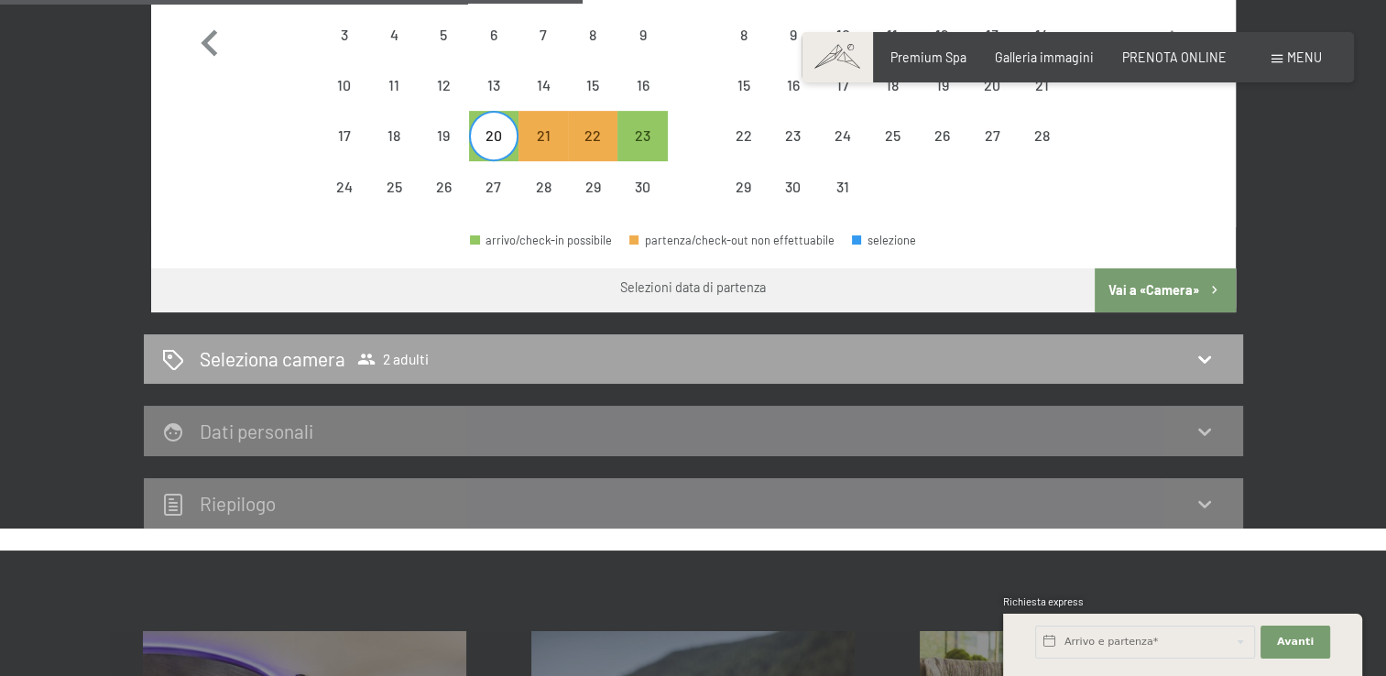
click at [1202, 363] on icon at bounding box center [1204, 359] width 22 height 22
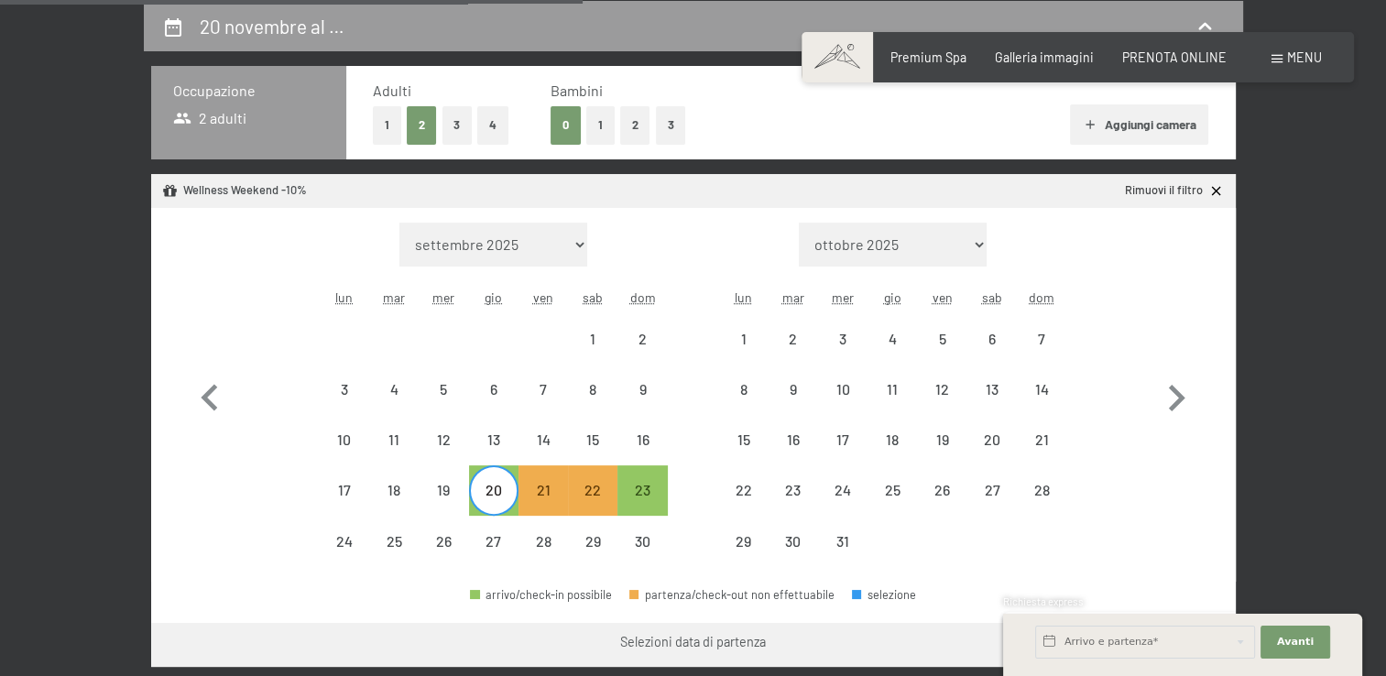
select select "2025-11-01"
select select "2025-12-01"
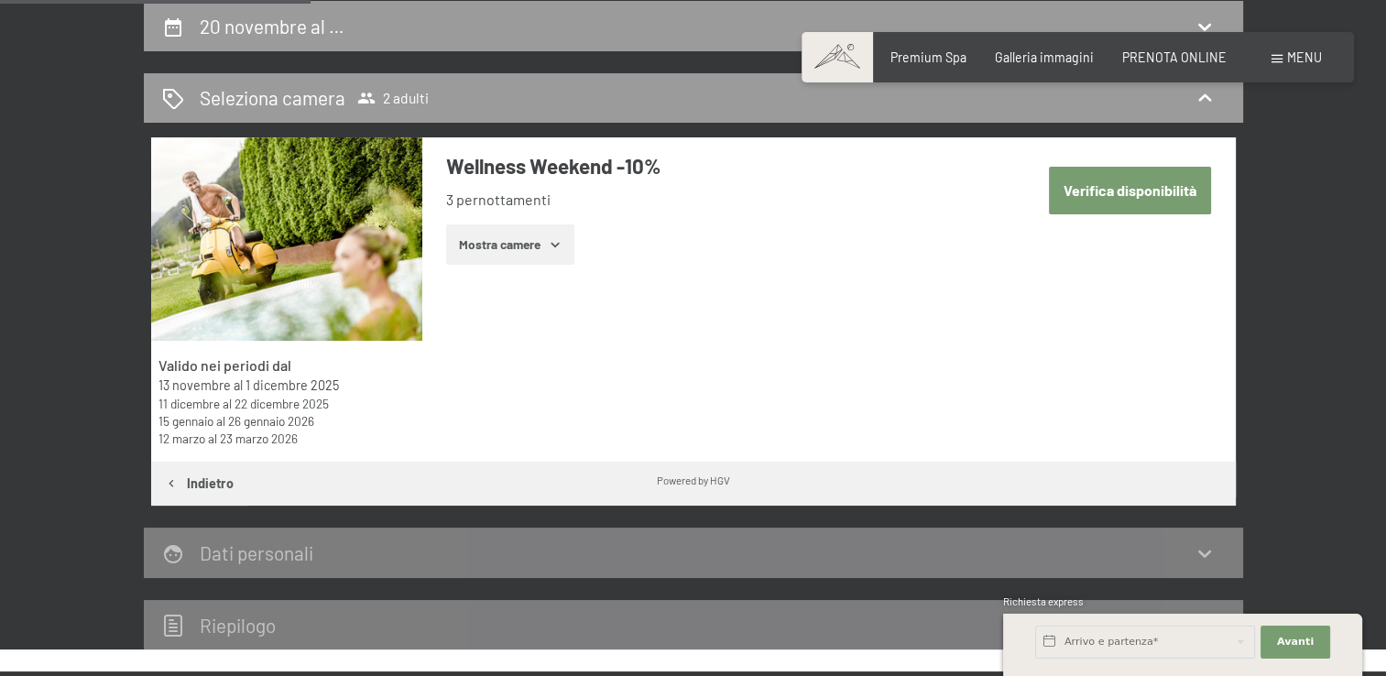
click at [1114, 207] on button "Verifica disponibilità" at bounding box center [1130, 190] width 162 height 47
select select "2025-11-01"
select select "2025-12-01"
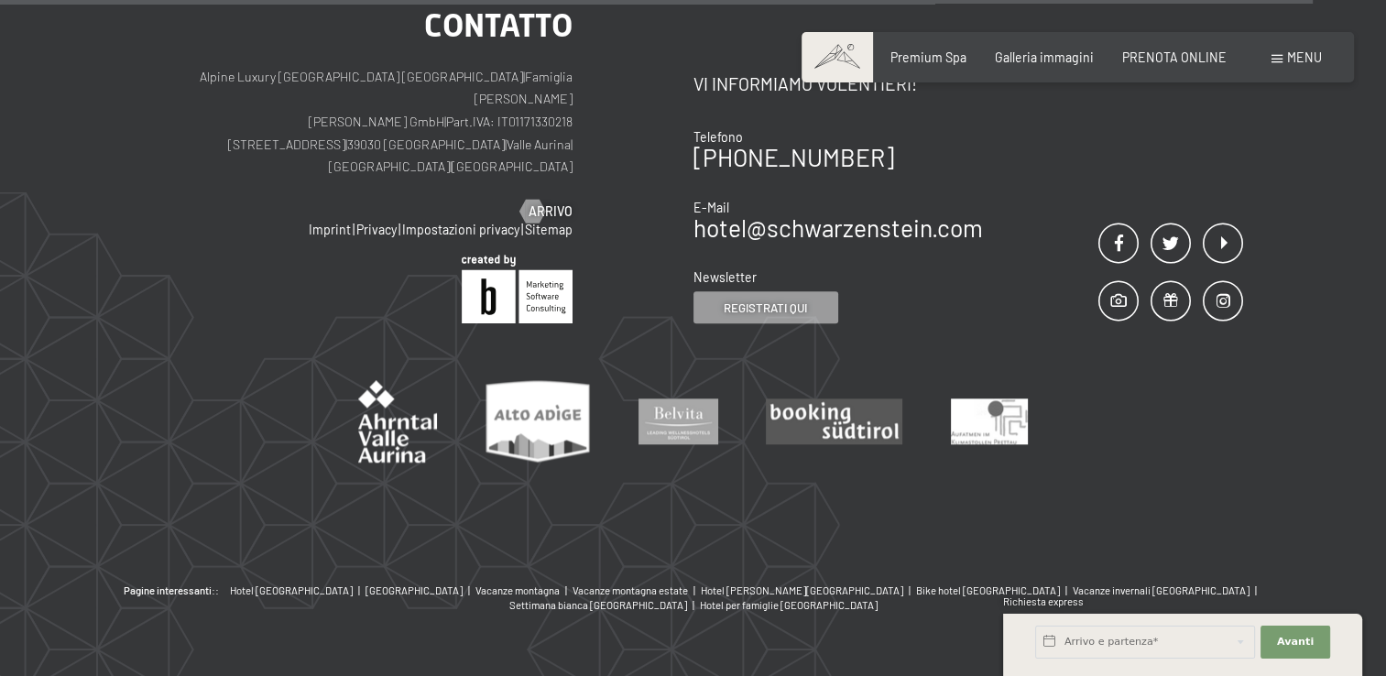
scroll to position [1785, 0]
